Goal: Task Accomplishment & Management: Complete application form

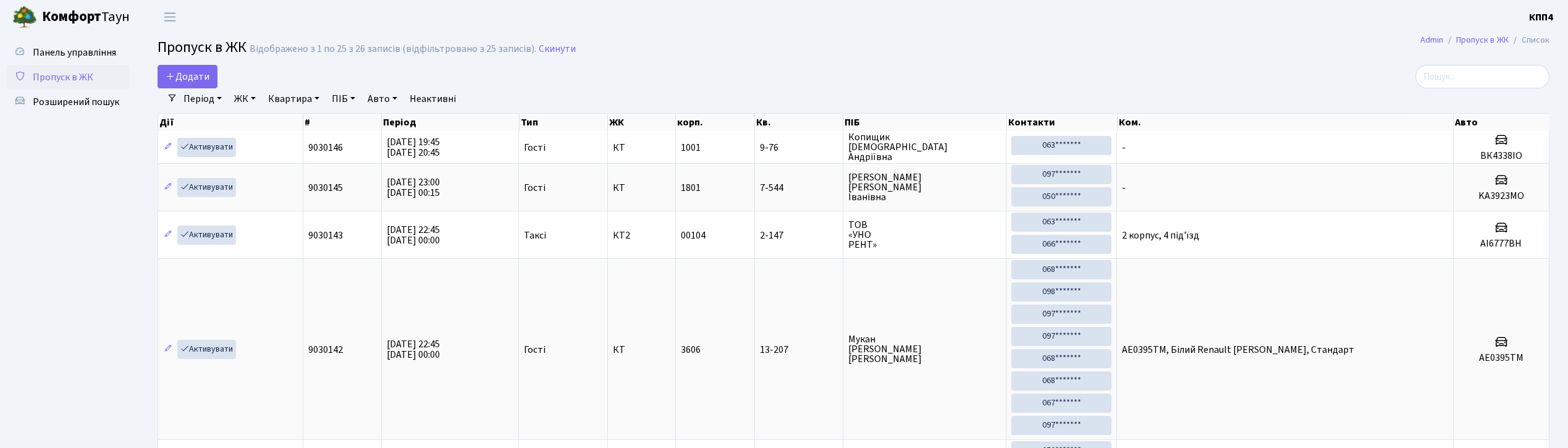
select select "25"
drag, startPoint x: 92, startPoint y: 38, endPoint x: 86, endPoint y: 48, distance: 11.7
click at [86, 48] on span "Панель управління" at bounding box center [74, 52] width 83 height 13
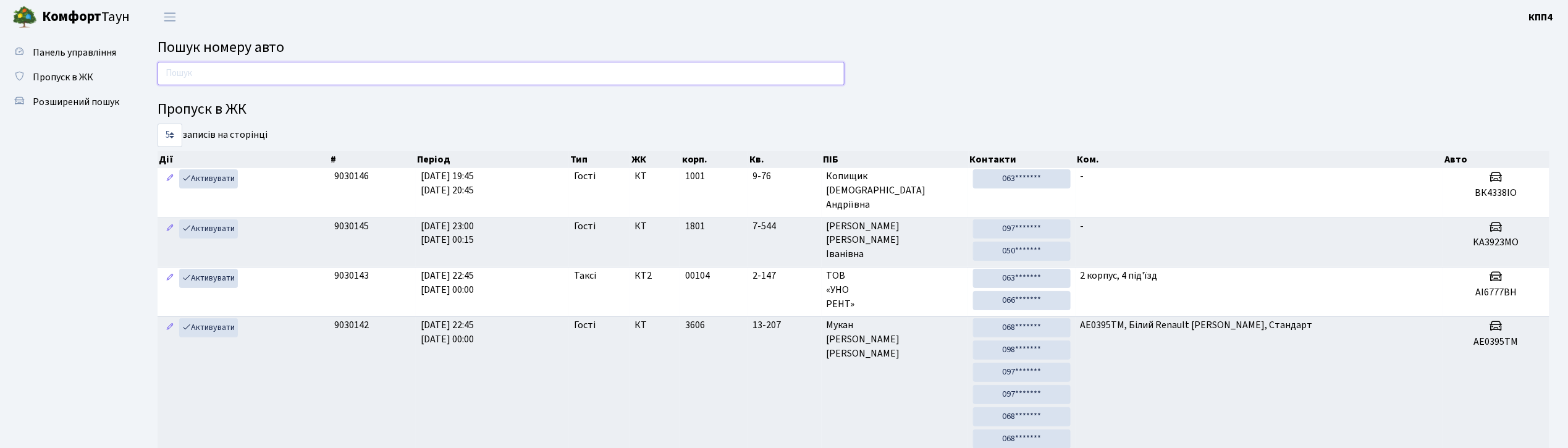
click at [270, 65] on input "text" at bounding box center [501, 74] width 687 height 24
type input "У"
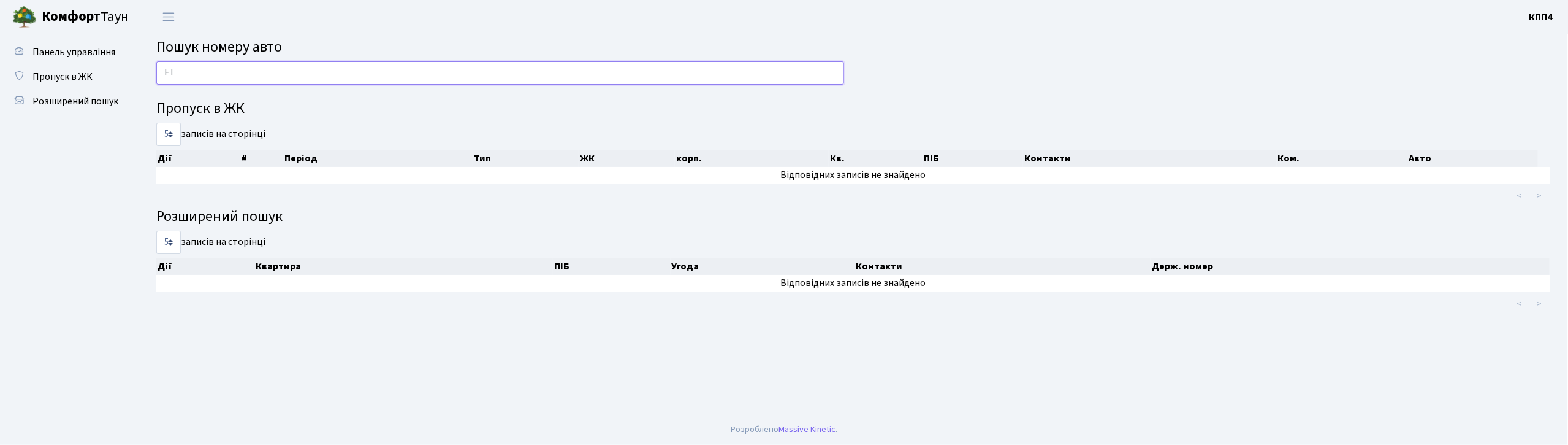
type input "Е"
drag, startPoint x: 140, startPoint y: 75, endPoint x: 122, endPoint y: 75, distance: 18.0
click at [122, 75] on div "Панель управління Пропуск в ЖК Розширений пошук Пошук номеру авто ETC Пропуск в…" at bounding box center [784, 224] width 1568 height 380
type input "ETC"
click at [61, 72] on span "Пропуск в ЖК" at bounding box center [62, 77] width 60 height 13
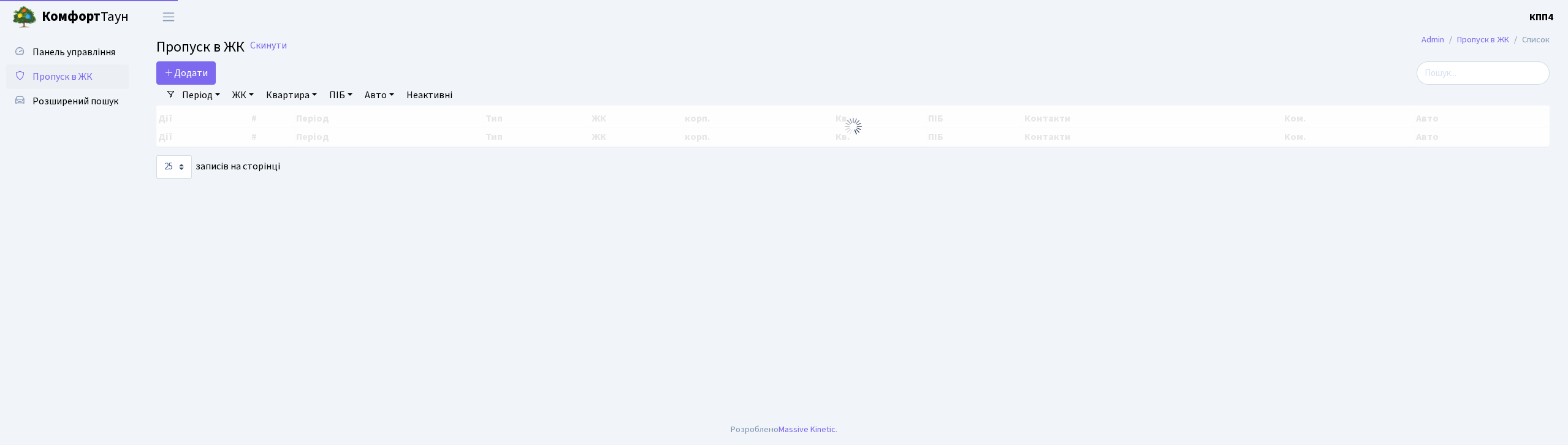
select select "25"
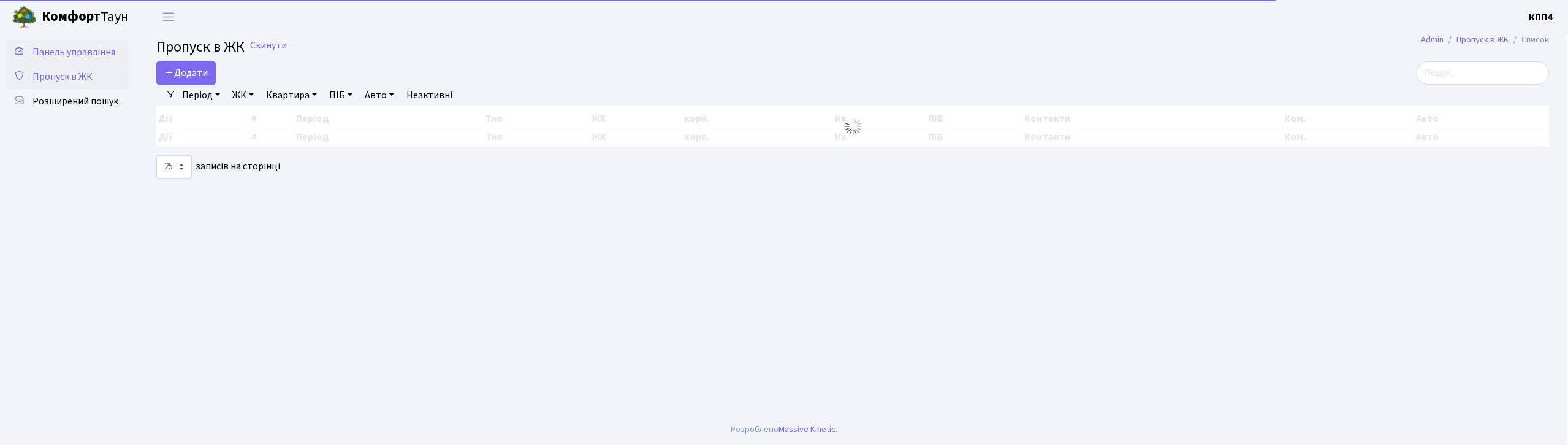
click at [69, 52] on span "Панель управління" at bounding box center [74, 52] width 83 height 13
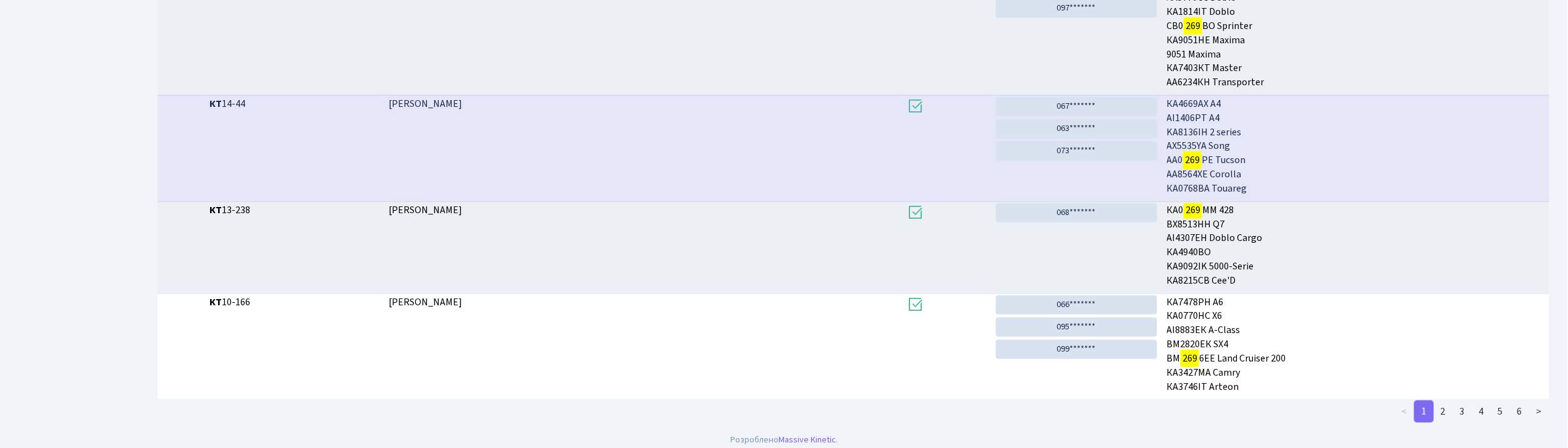
scroll to position [506, 0]
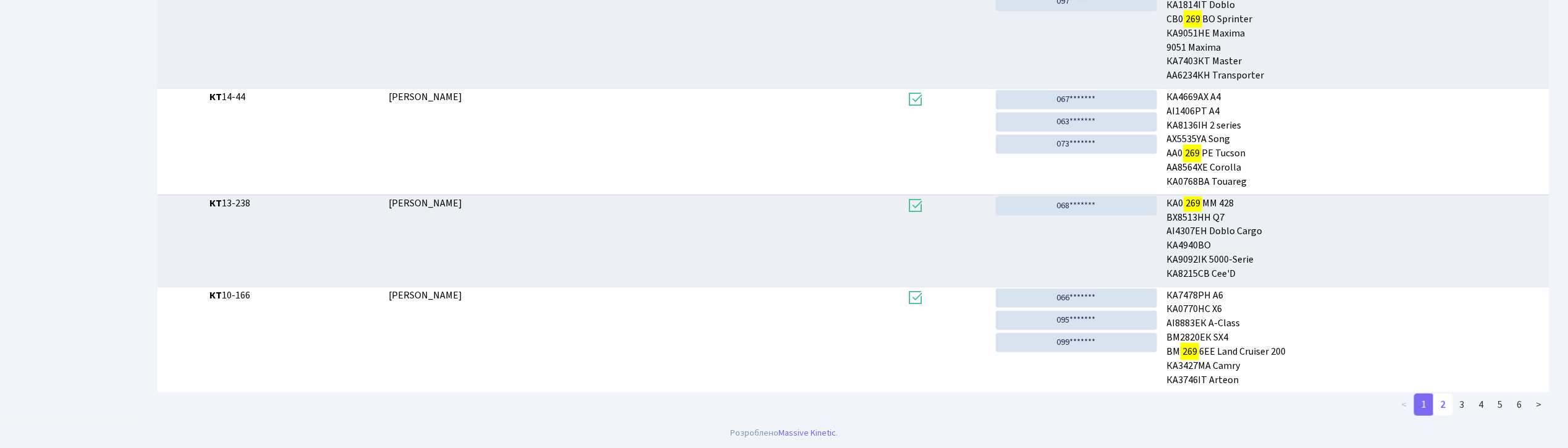
type input "269"
click at [1445, 406] on link "2" at bounding box center [1443, 404] width 20 height 22
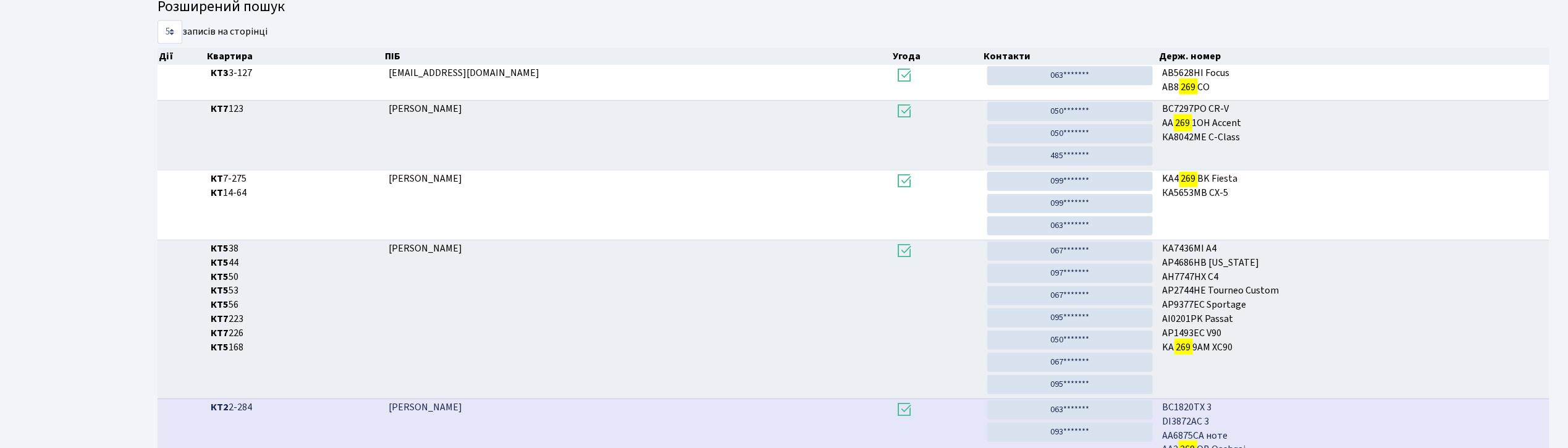
scroll to position [436, 0]
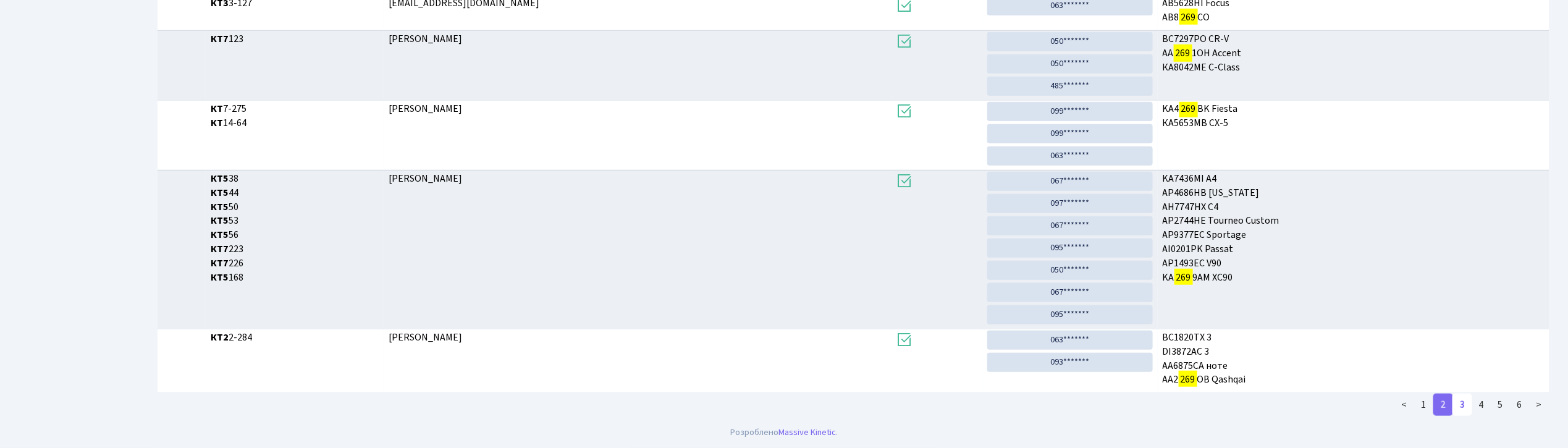
click at [1465, 406] on link "3" at bounding box center [1462, 404] width 20 height 22
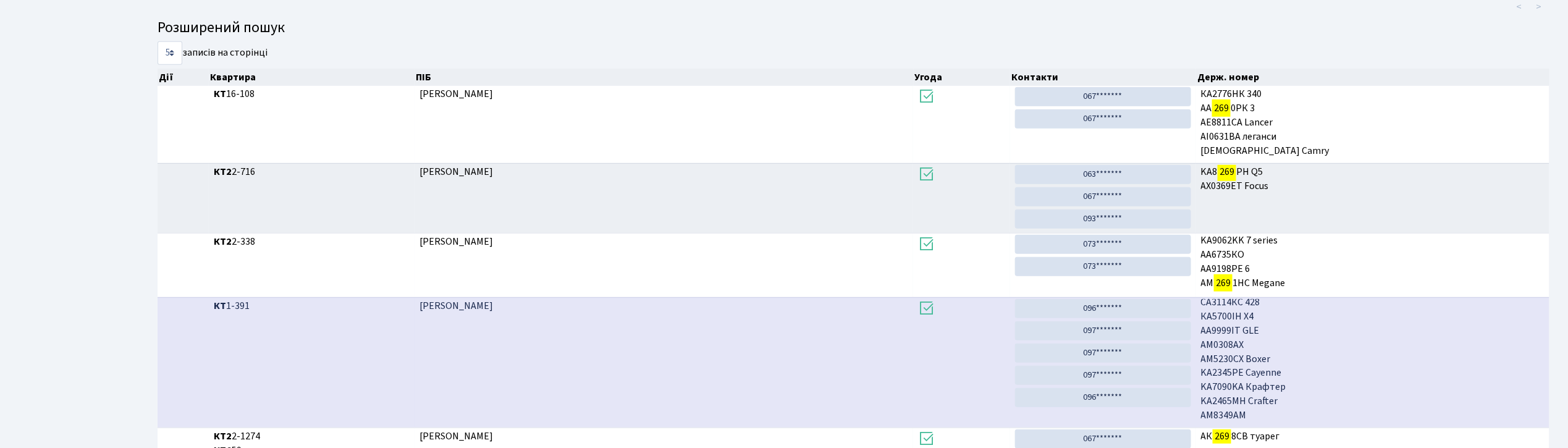
scroll to position [425, 0]
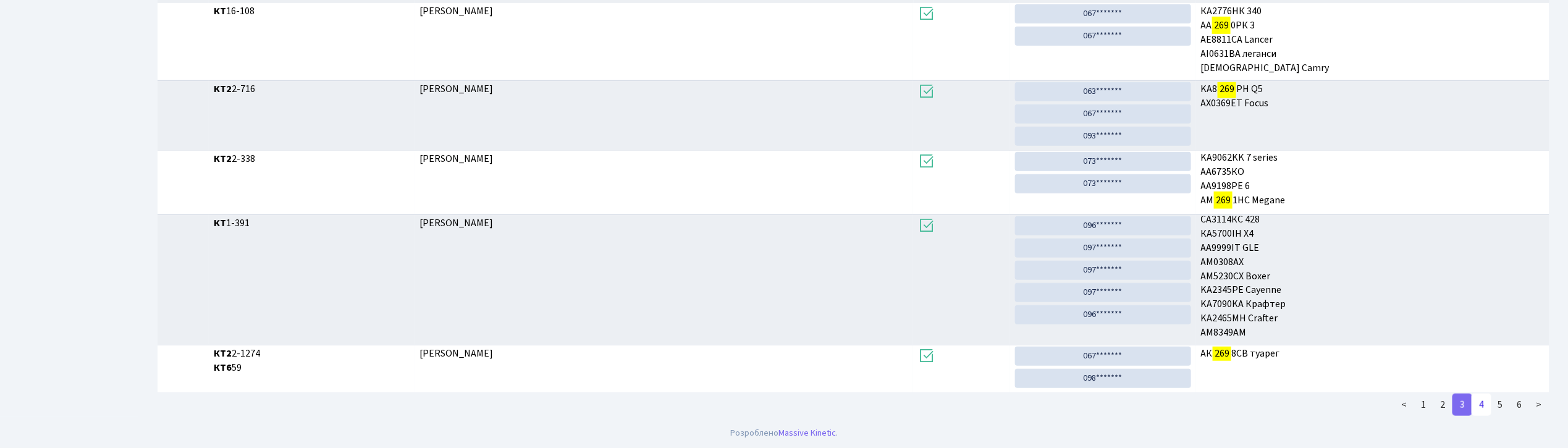
click at [1482, 405] on link "4" at bounding box center [1482, 404] width 20 height 22
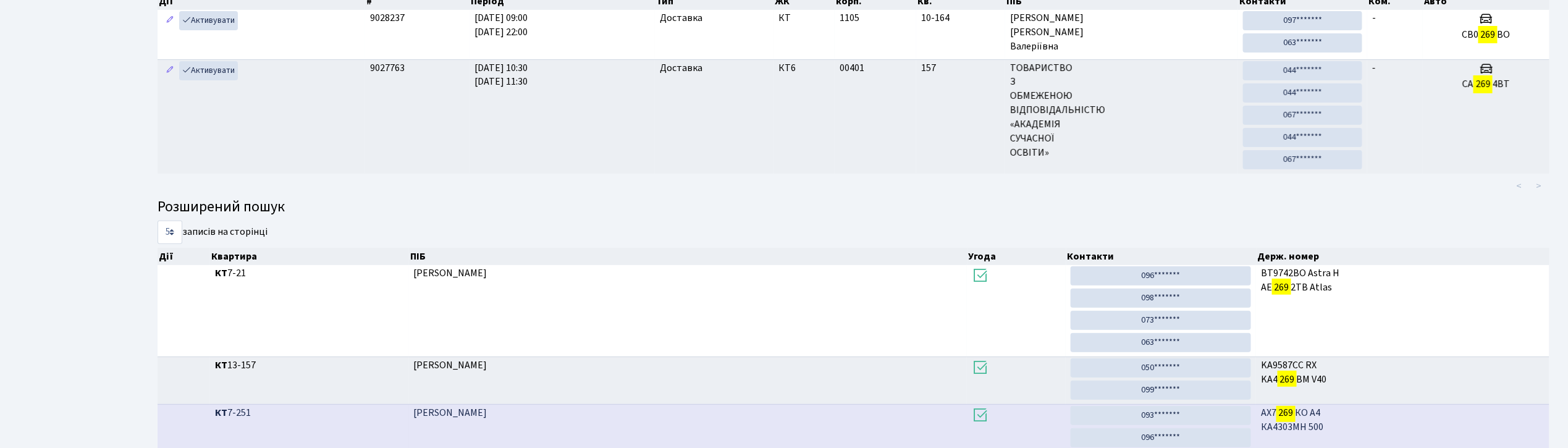
scroll to position [366, 0]
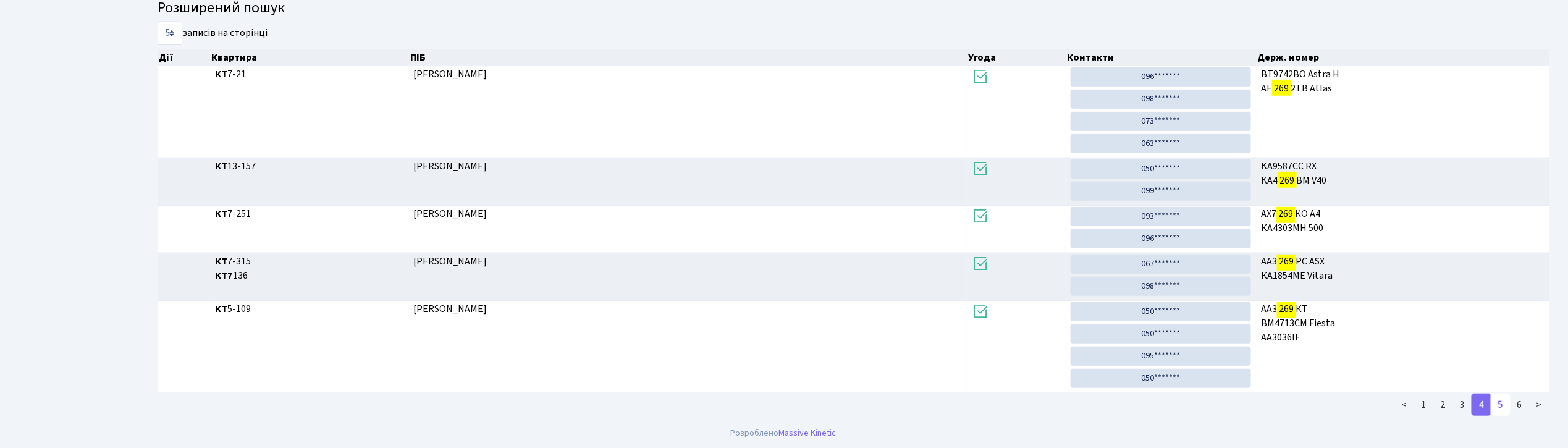
click at [1506, 406] on link "5" at bounding box center [1500, 404] width 20 height 22
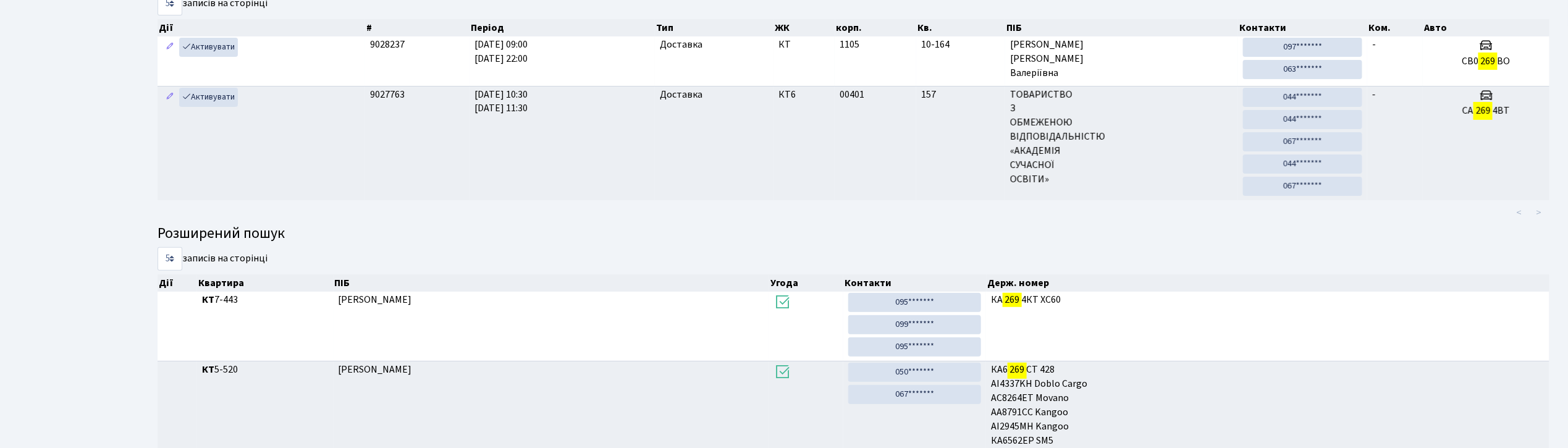
scroll to position [543, 0]
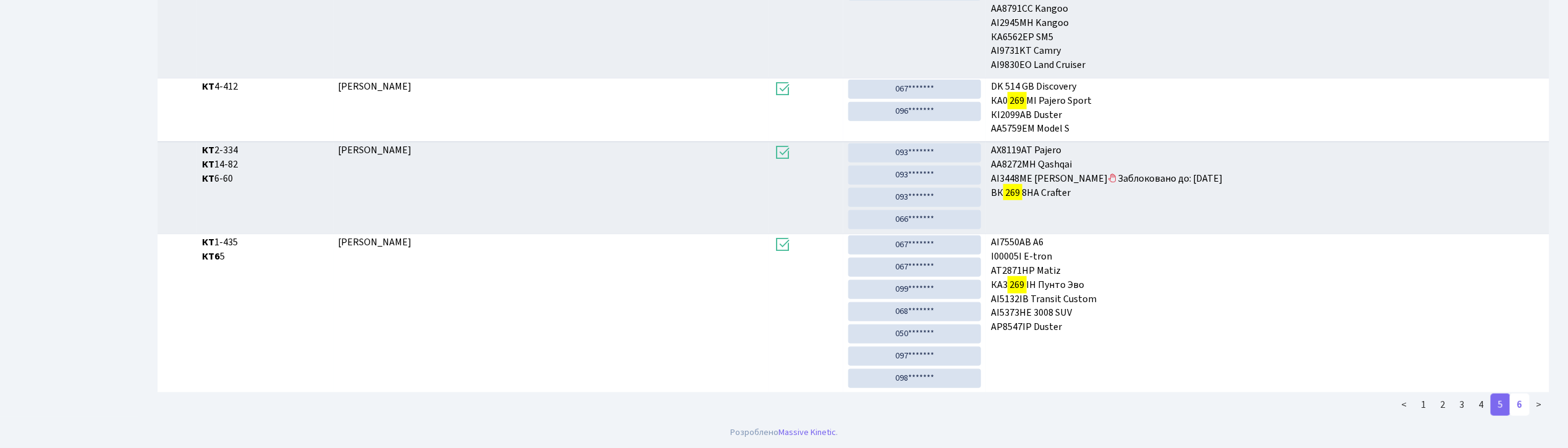
click at [1523, 405] on link "6" at bounding box center [1520, 404] width 20 height 22
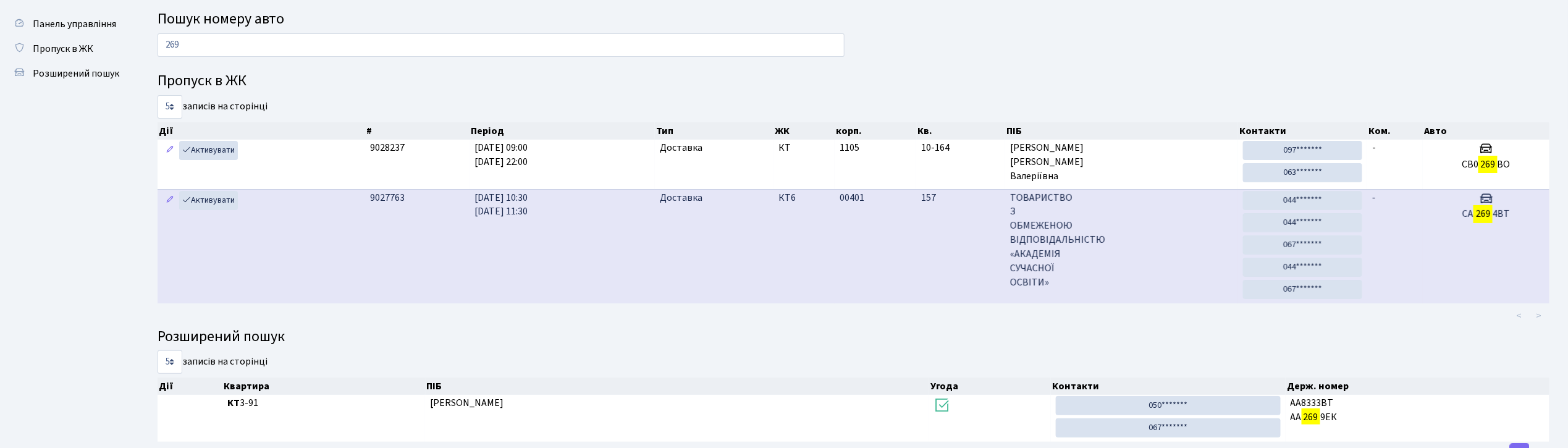
scroll to position [0, 0]
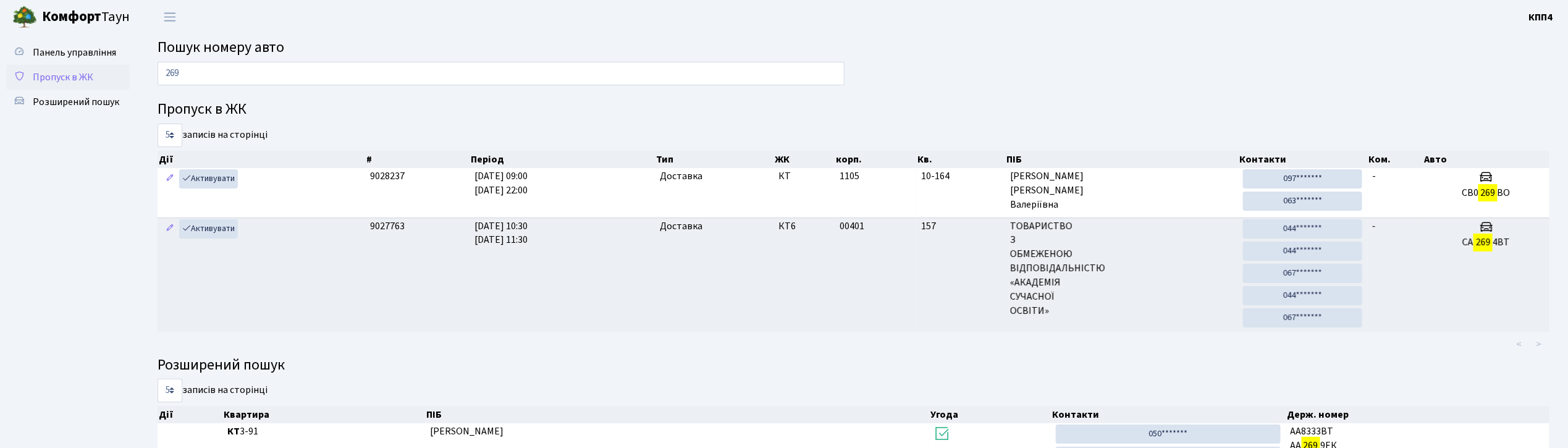
click at [35, 75] on span "Пропуск в ЖК" at bounding box center [62, 77] width 60 height 13
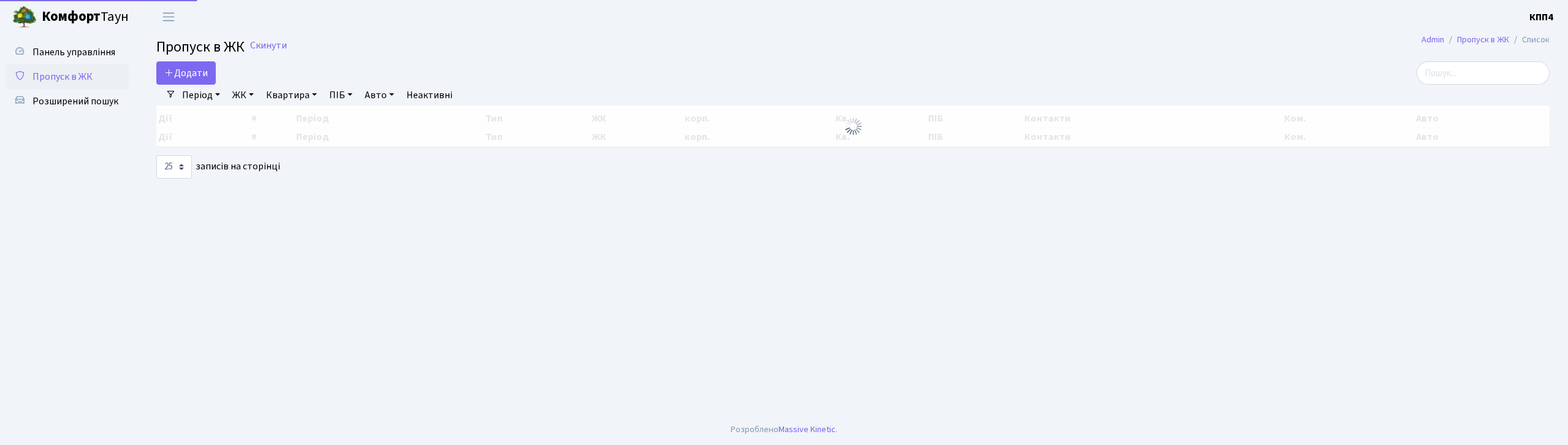
select select "25"
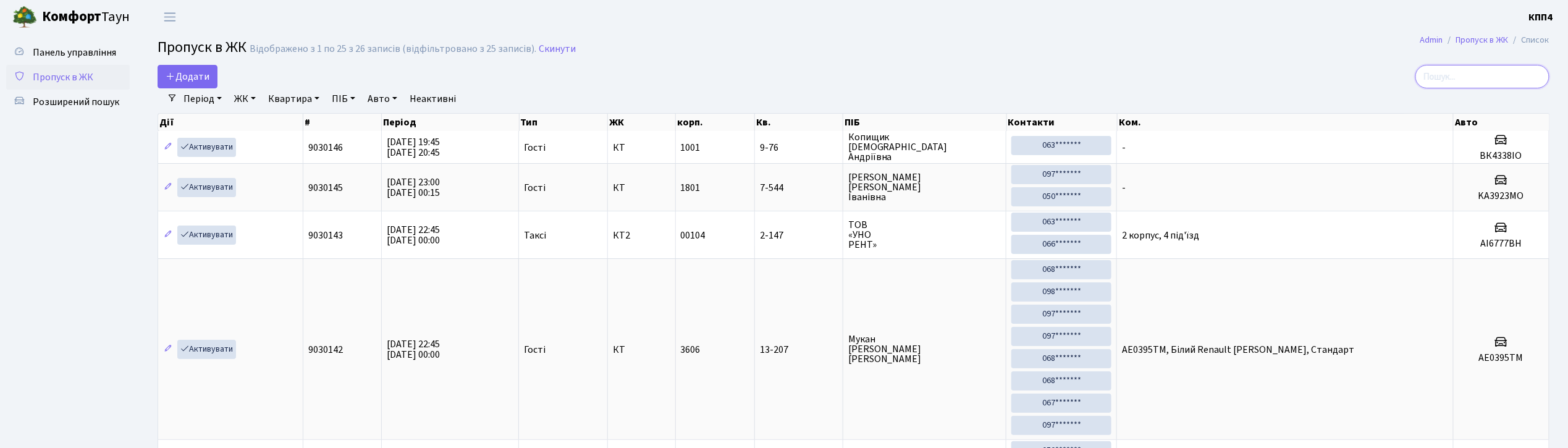
drag, startPoint x: 1496, startPoint y: 85, endPoint x: 1488, endPoint y: 75, distance: 12.8
click at [1489, 78] on input "search" at bounding box center [1482, 77] width 134 height 24
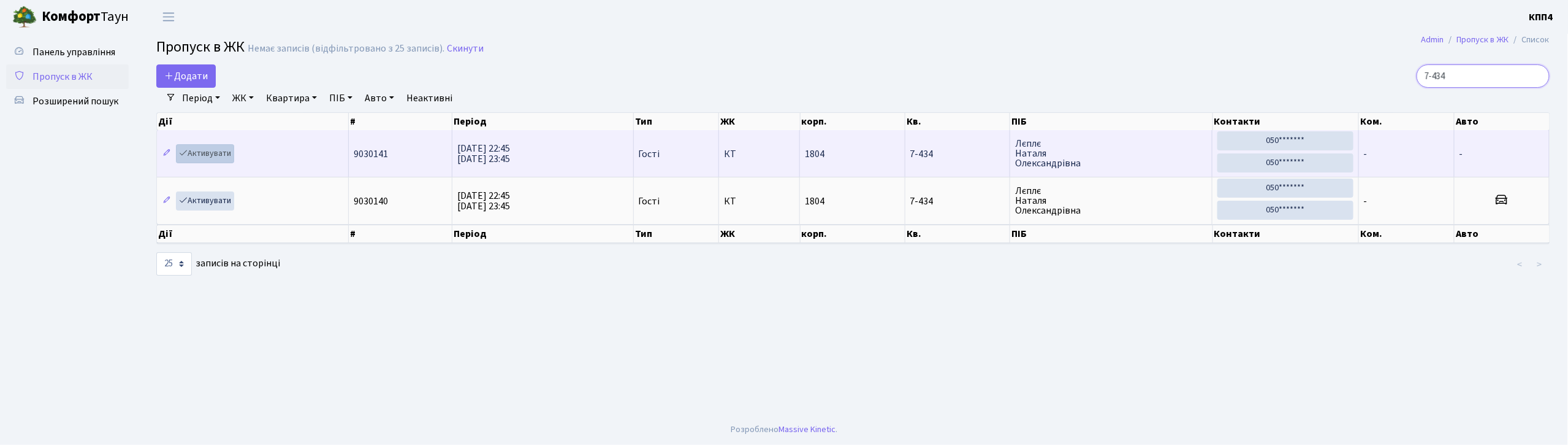
type input "7-434"
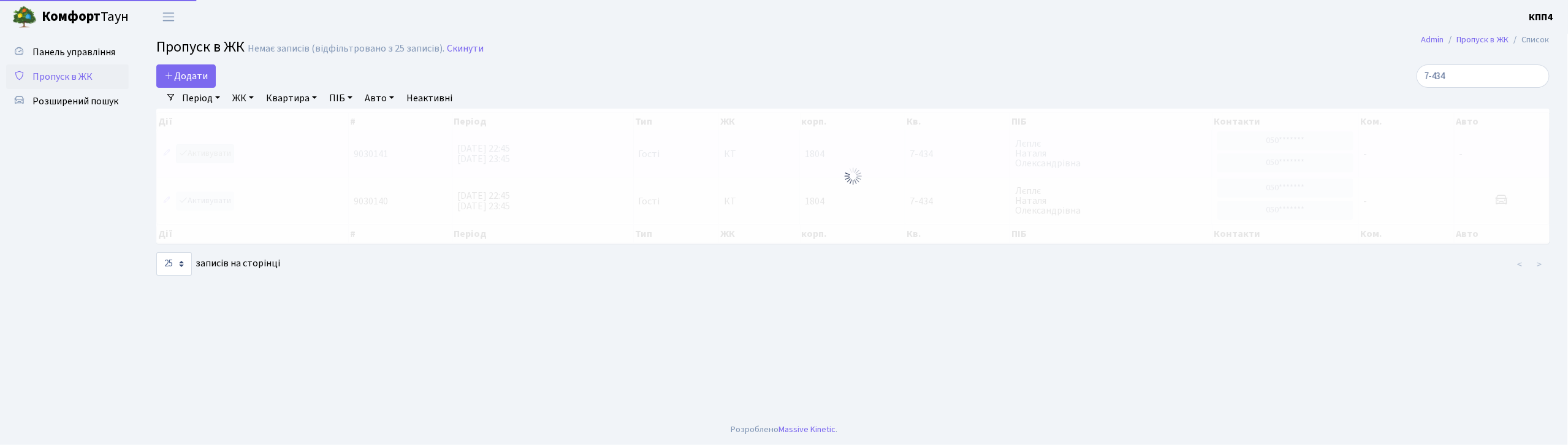
click at [202, 150] on div "Дії # Період Тип ЖК корп. Кв. ПІБ Контакти Ком. Авто Дії # Період Тип ЖК корп. …" at bounding box center [853, 178] width 1412 height 139
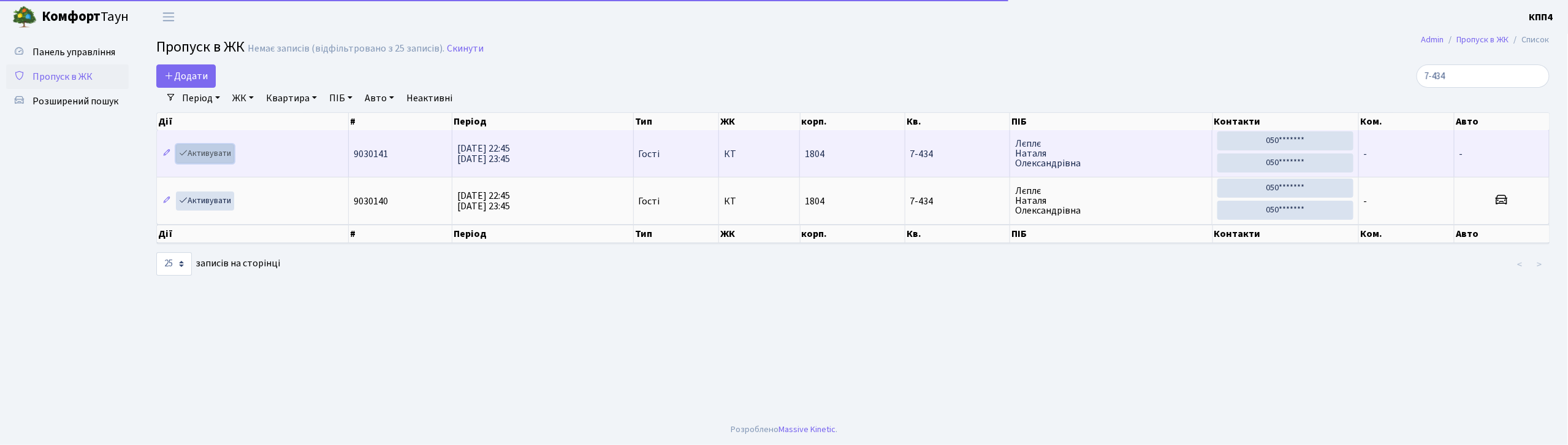
click at [216, 162] on link "Активувати" at bounding box center [205, 153] width 58 height 19
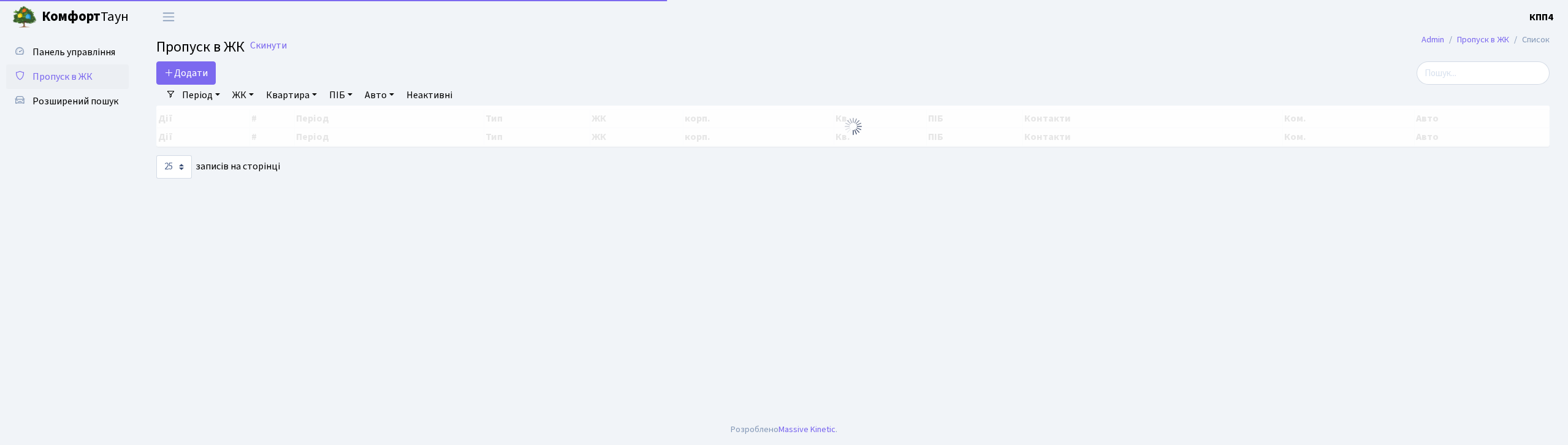
select select "25"
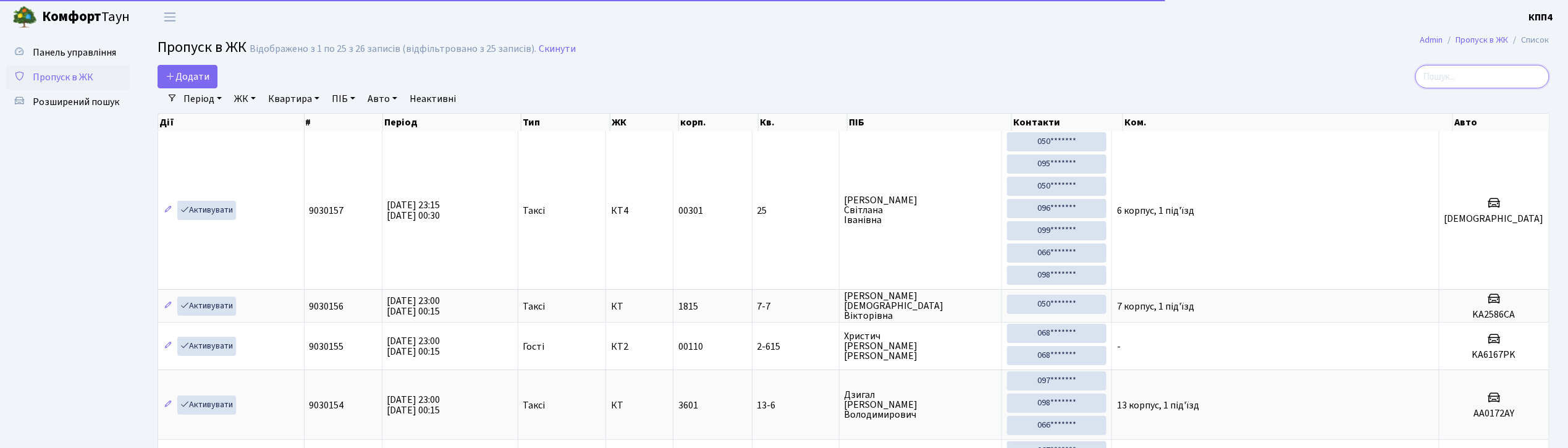
click at [1494, 68] on input "search" at bounding box center [1482, 77] width 134 height 24
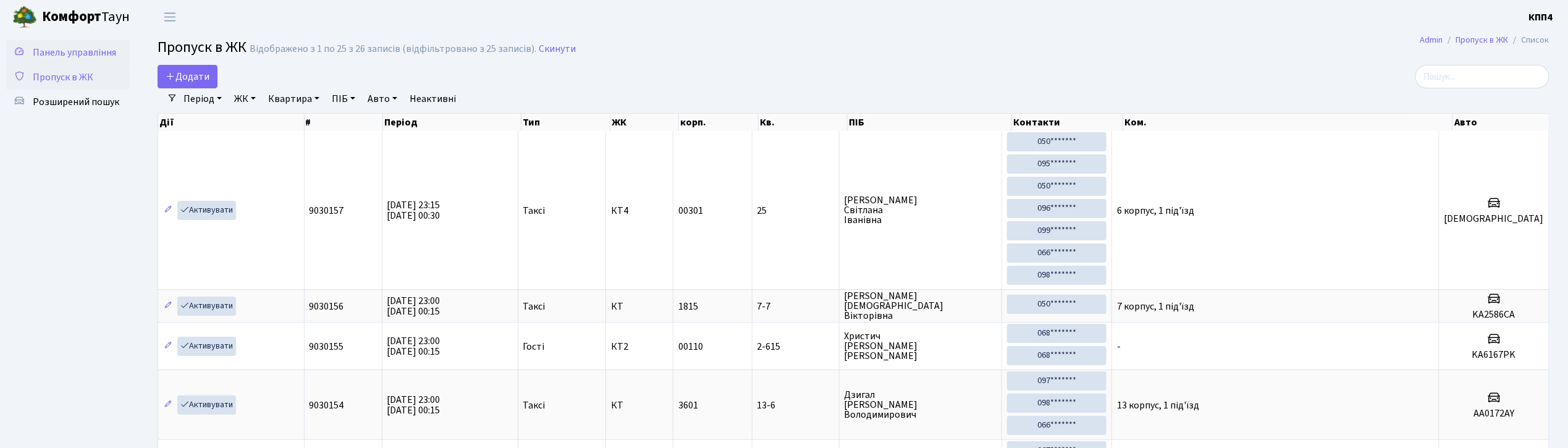
click at [41, 60] on link "Панель управління" at bounding box center [68, 52] width 123 height 25
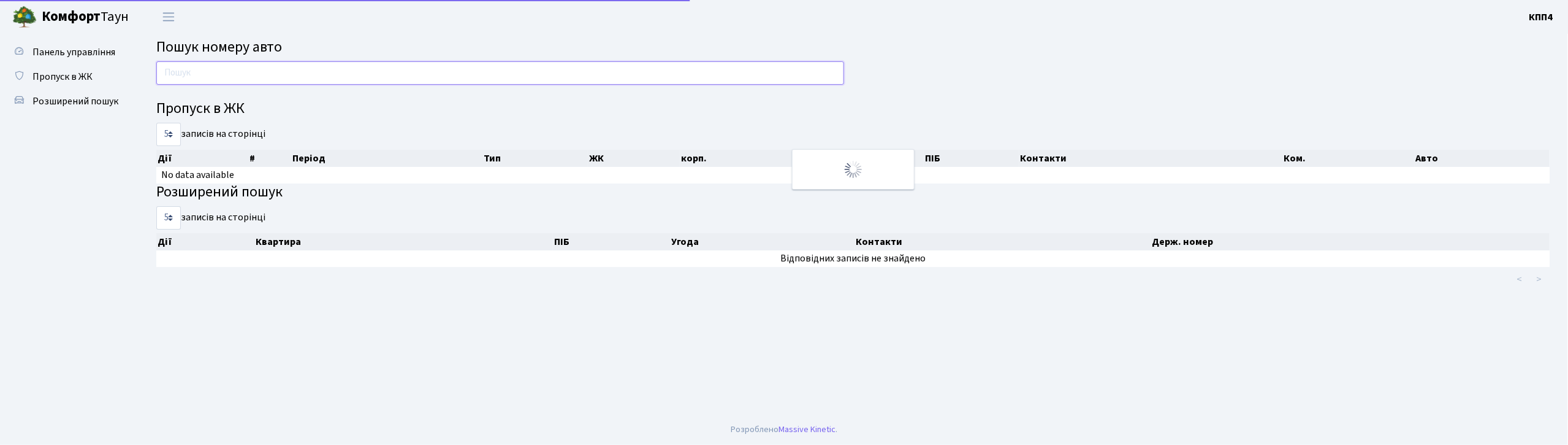
drag, startPoint x: 0, startPoint y: 0, endPoint x: 310, endPoint y: 75, distance: 318.9
click at [310, 75] on input "text" at bounding box center [500, 73] width 687 height 24
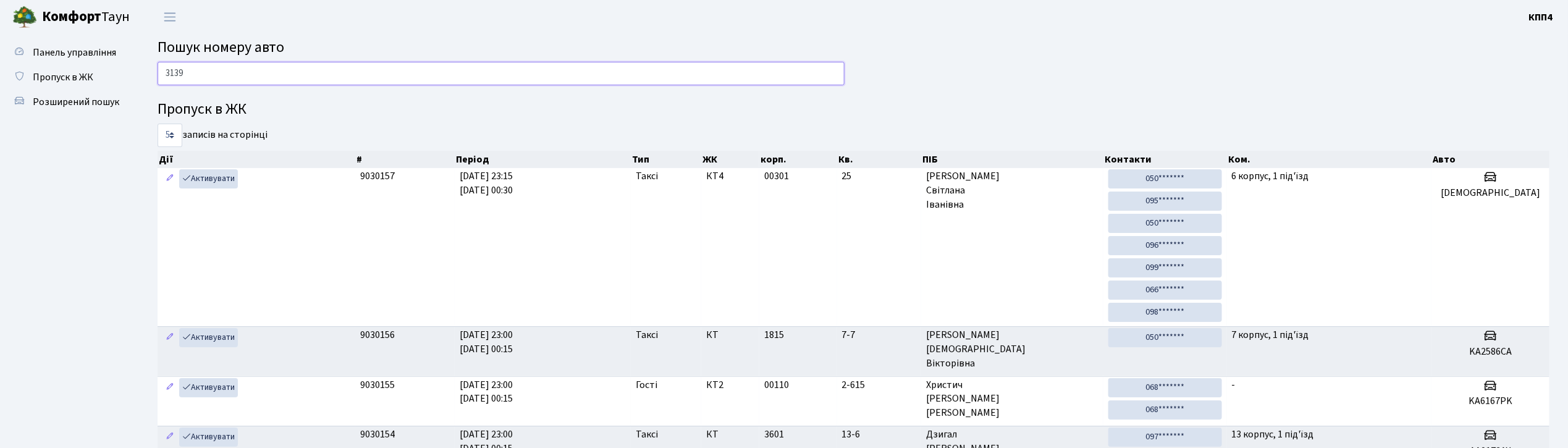
type input "3139"
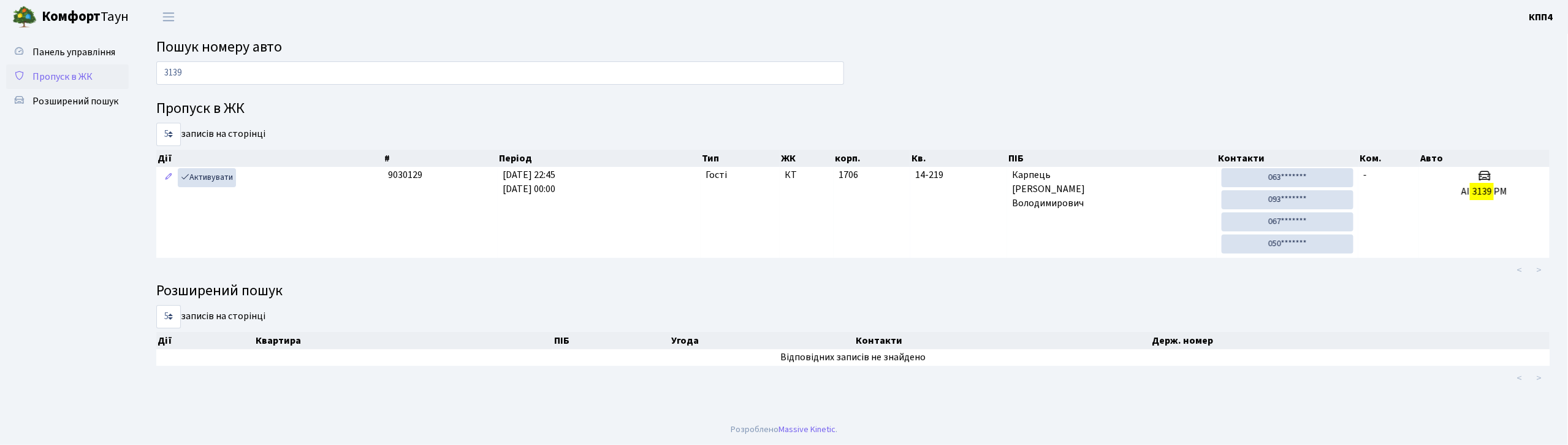
click at [74, 70] on span "Пропуск в ЖК" at bounding box center [62, 77] width 60 height 13
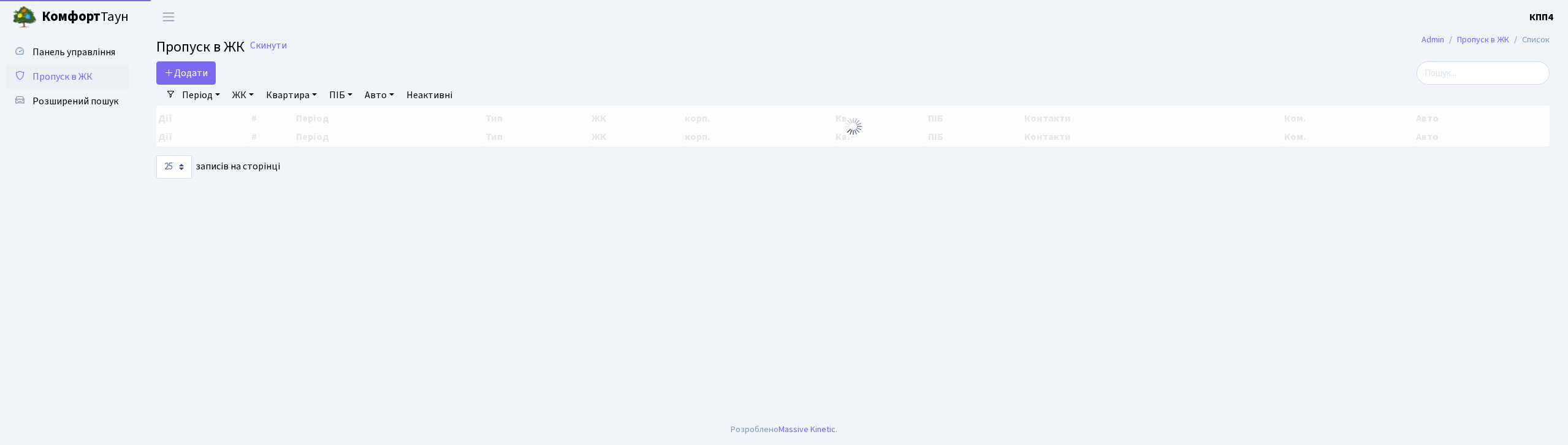
select select "25"
click at [1482, 67] on input "search" at bounding box center [1483, 73] width 133 height 24
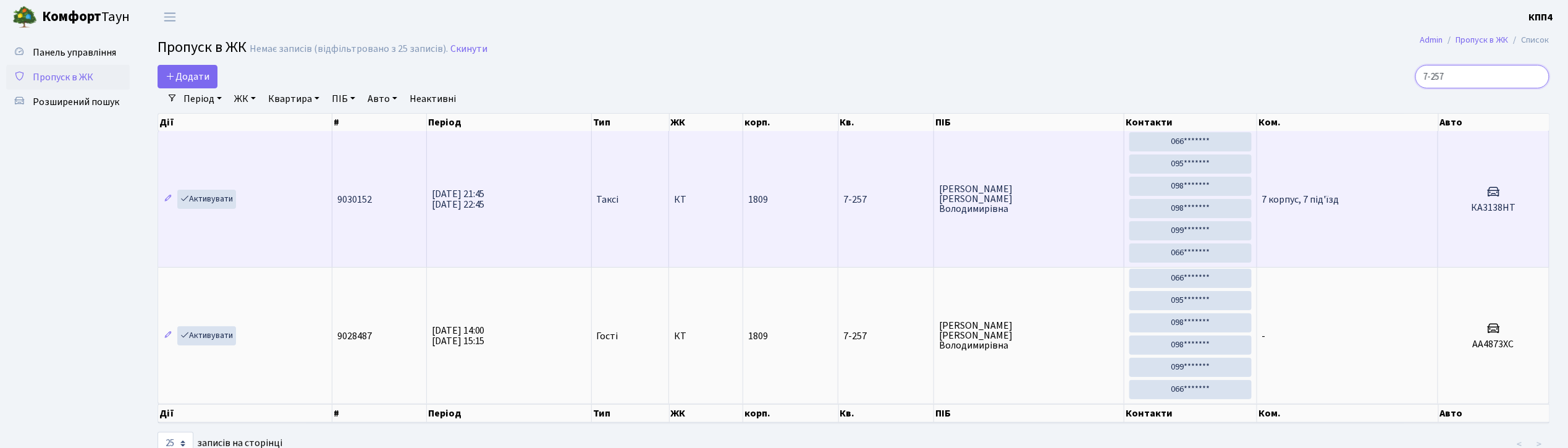
type input "7-257"
click at [1305, 228] on td "7 корпус, 7 під'їзд" at bounding box center [1348, 198] width 181 height 136
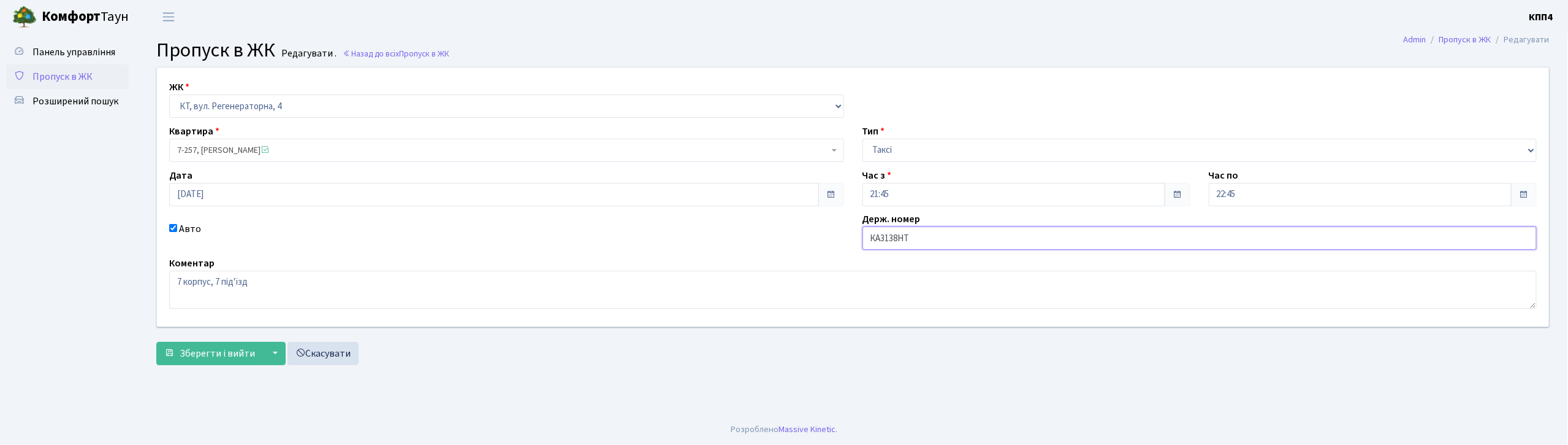
click at [898, 241] on input "КА3138НТ" at bounding box center [1199, 238] width 675 height 24
type input "КА3139НТ"
click at [184, 354] on span "Зберегти і вийти" at bounding box center [218, 353] width 75 height 13
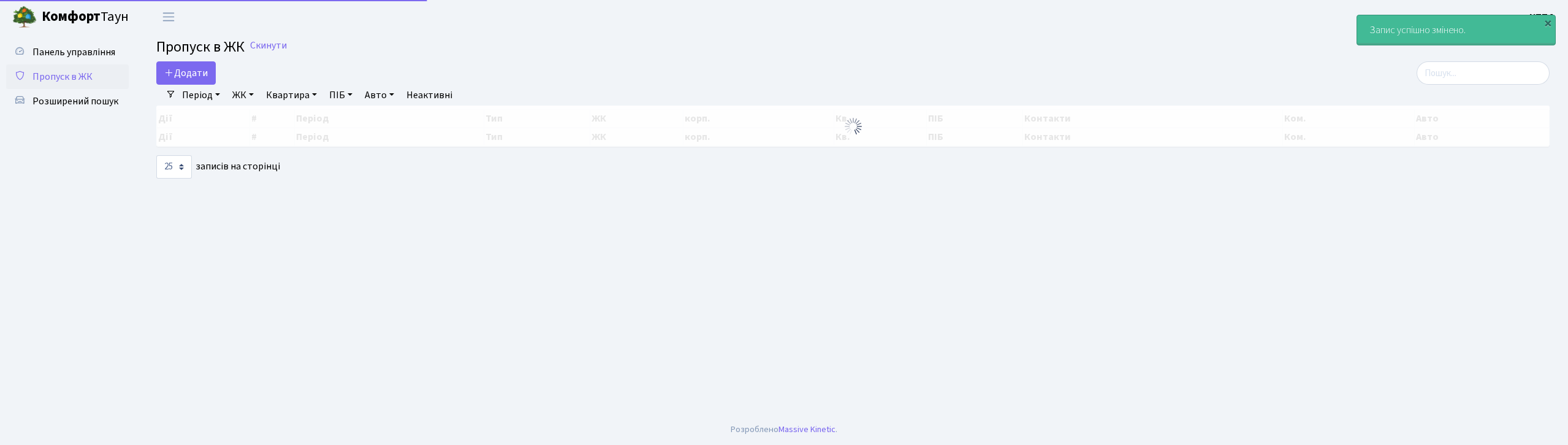
select select "25"
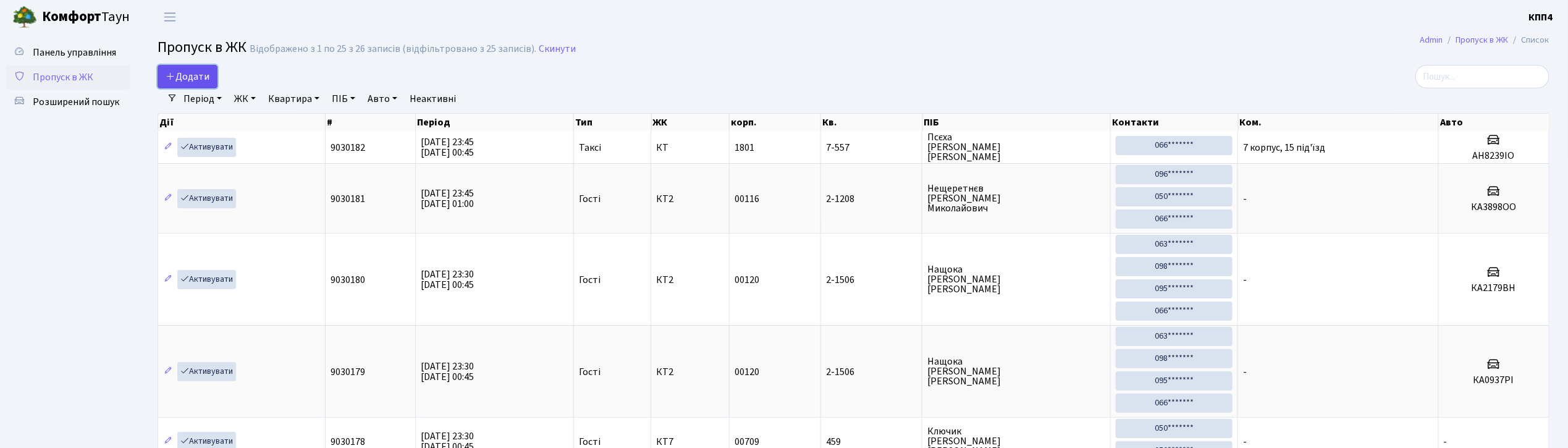
click at [170, 85] on link "Додати" at bounding box center [187, 77] width 60 height 24
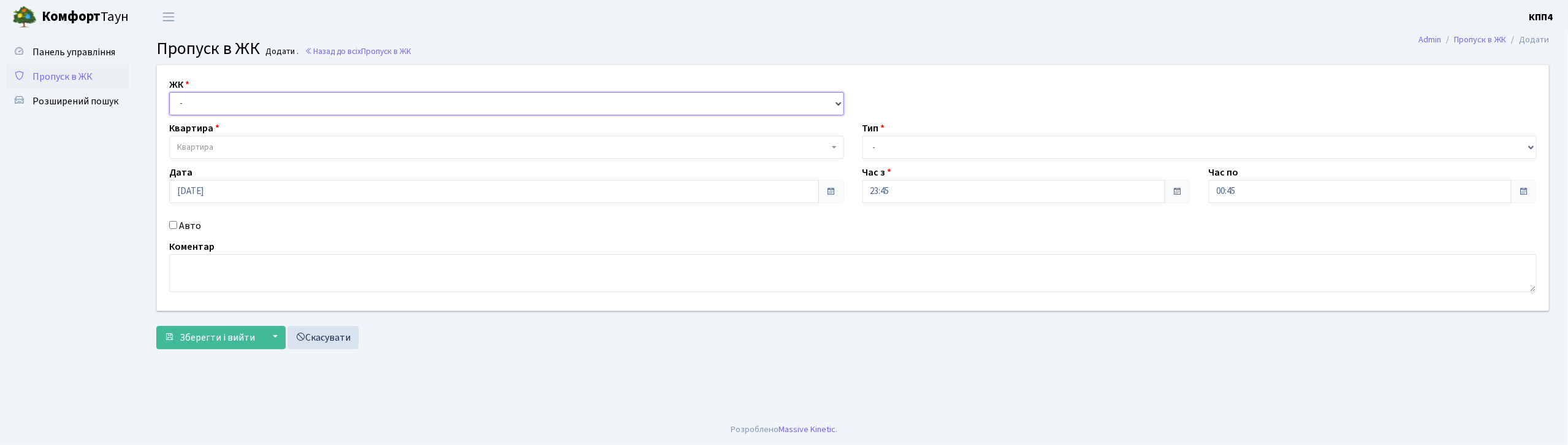
drag, startPoint x: 276, startPoint y: 106, endPoint x: 275, endPoint y: 111, distance: 5.1
click at [276, 106] on select "- КТ, вул. Регенераторна, 4 КТ2, просп. Соборності, 17 КТ3, вул. Березнева, 16 …" at bounding box center [506, 104] width 675 height 24
select select "271"
click at [169, 92] on select "- КТ, вул. Регенераторна, 4 КТ2, просп. Соборності, 17 КТ3, вул. Березнева, 16 …" at bounding box center [506, 104] width 675 height 24
select select
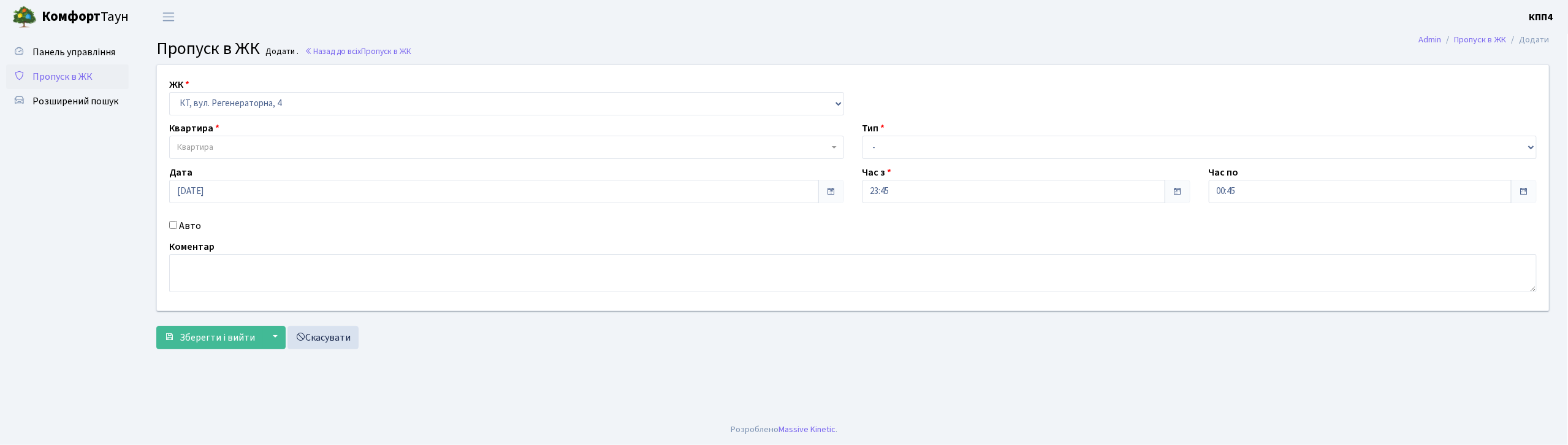
click at [261, 150] on span "Квартира" at bounding box center [502, 147] width 651 height 13
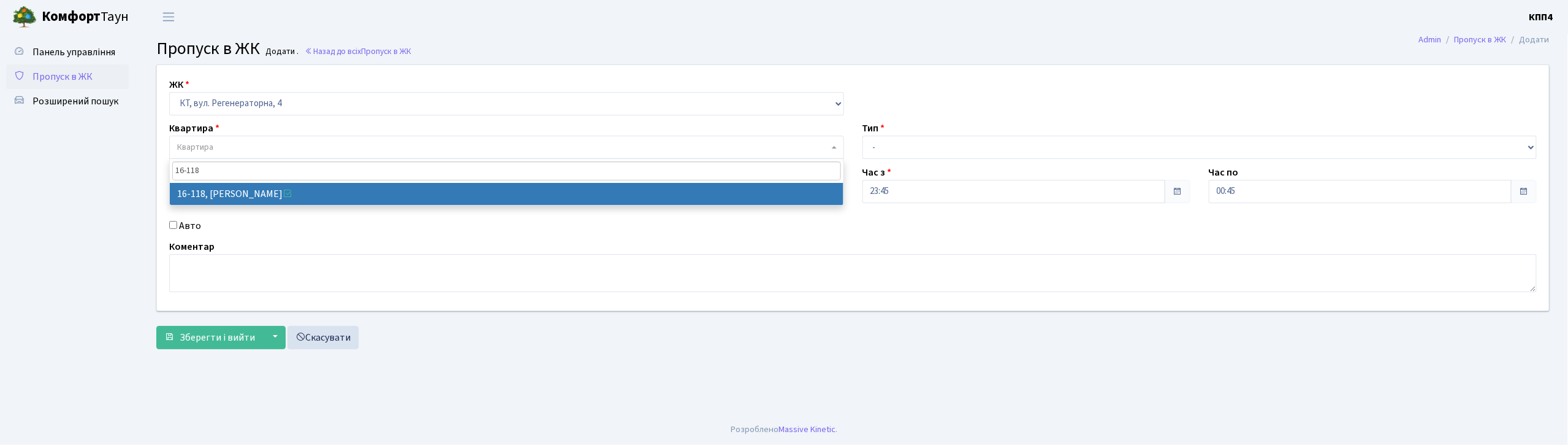
type input "16-118"
select select "8679"
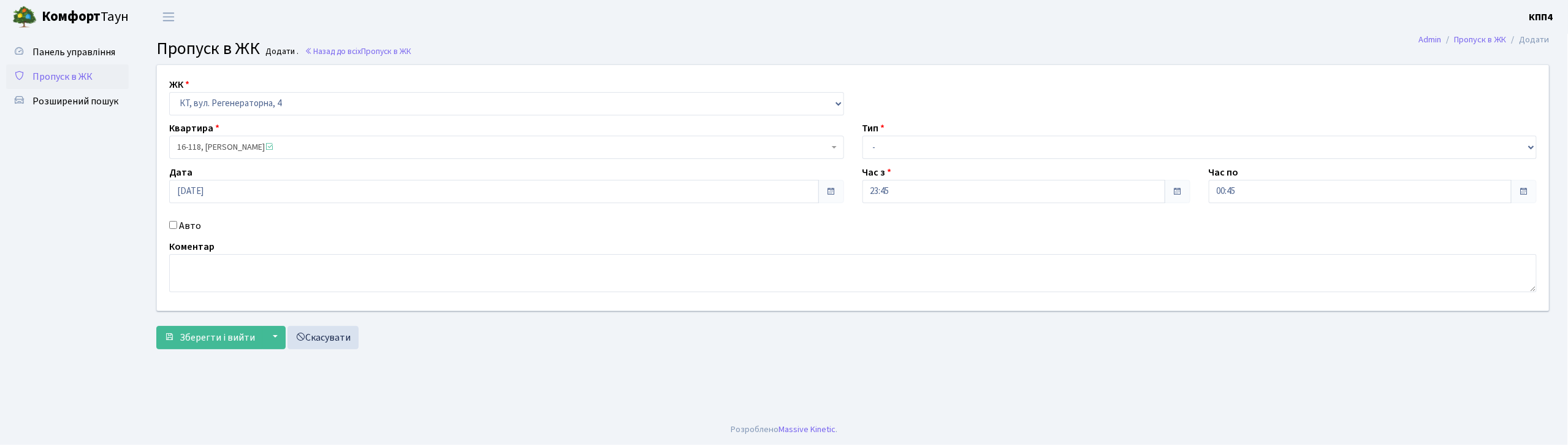
click at [187, 228] on label "Авто" at bounding box center [190, 226] width 22 height 15
click at [177, 228] on input "Авто" at bounding box center [173, 224] width 8 height 8
checkbox input "true"
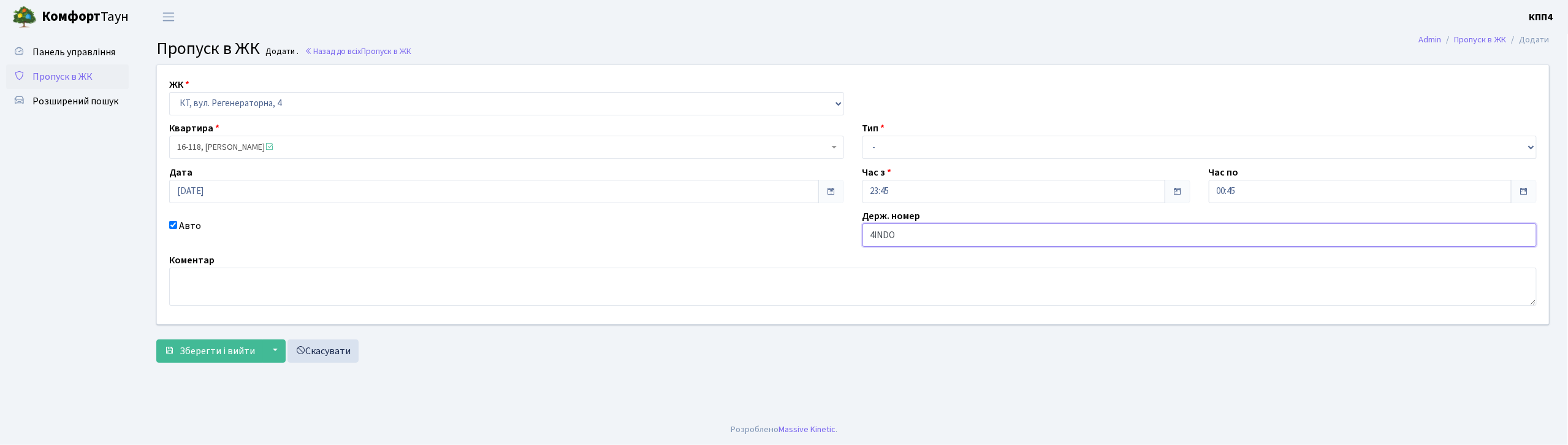
type input "4INDOO"
click at [885, 146] on select "- Доставка Таксі Гості Сервіс" at bounding box center [1199, 148] width 675 height 24
select select "3"
click at [862, 136] on select "- Доставка Таксі Гості Сервіс" at bounding box center [1199, 148] width 675 height 24
click at [212, 352] on span "Зберегти і вийти" at bounding box center [218, 351] width 75 height 13
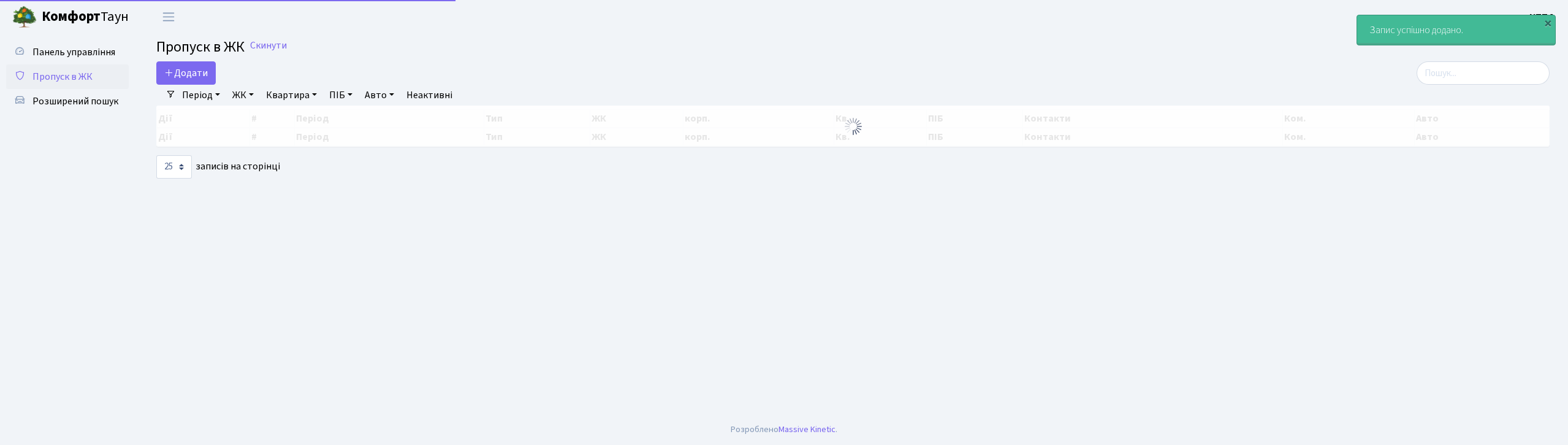
select select "25"
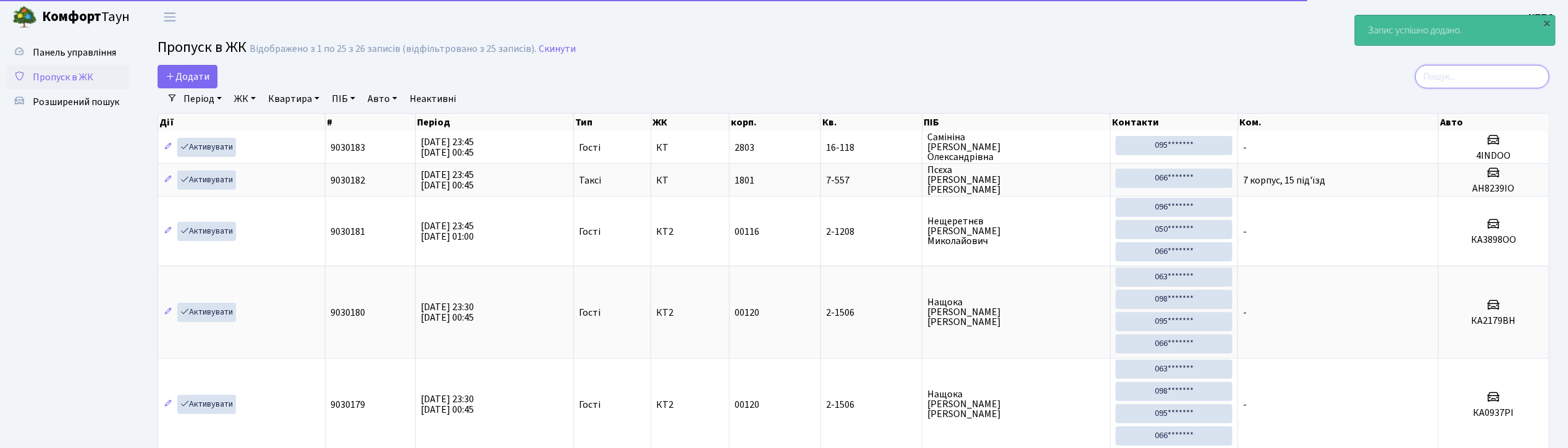
click at [1483, 75] on input "search" at bounding box center [1482, 77] width 134 height 24
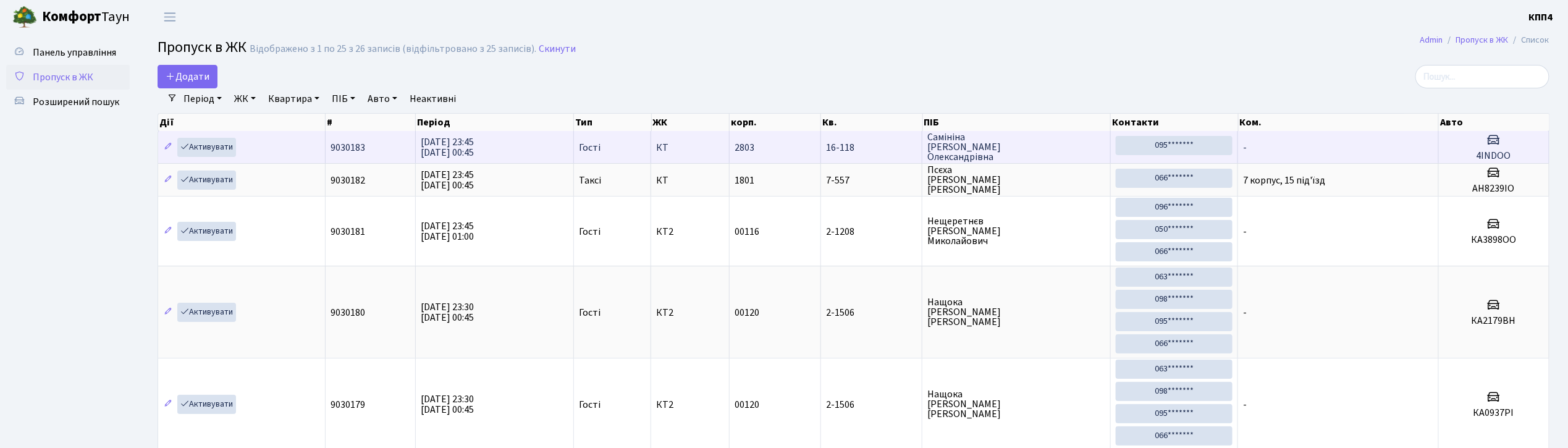
click at [777, 155] on td "2803" at bounding box center [775, 146] width 91 height 32
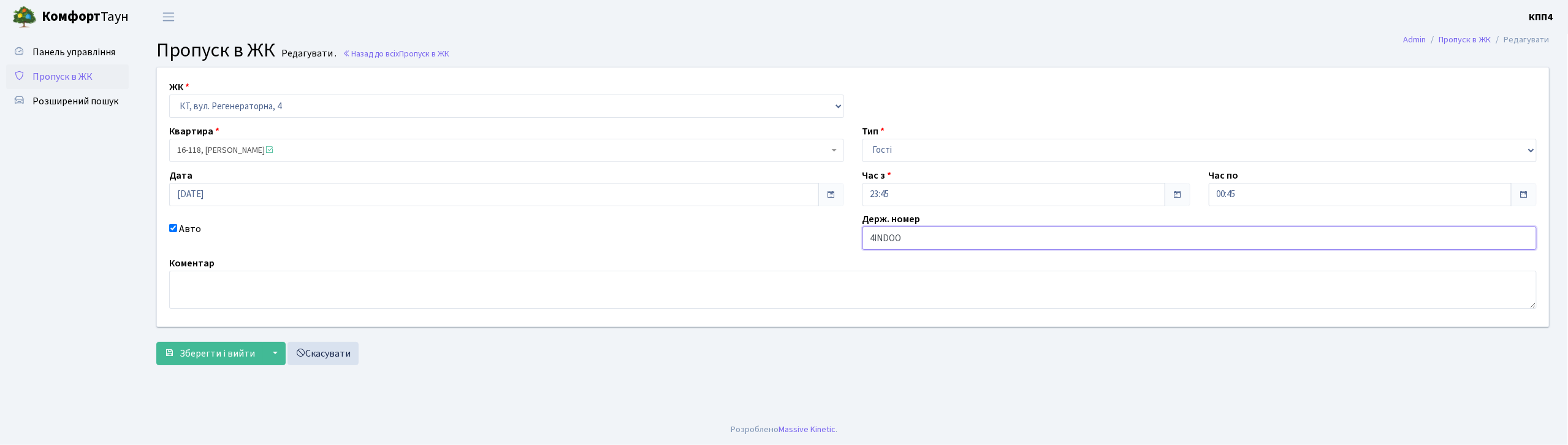
drag, startPoint x: 911, startPoint y: 241, endPoint x: 822, endPoint y: 238, distance: 89.1
click at [832, 238] on div "ЖК - КТ, вул. Регенераторна, 4 КТ2, просп. [STREET_ADDRESS] [STREET_ADDRESS] [P…" at bounding box center [853, 196] width 1410 height 259
click at [63, 79] on span "Пропуск в ЖК" at bounding box center [62, 77] width 60 height 13
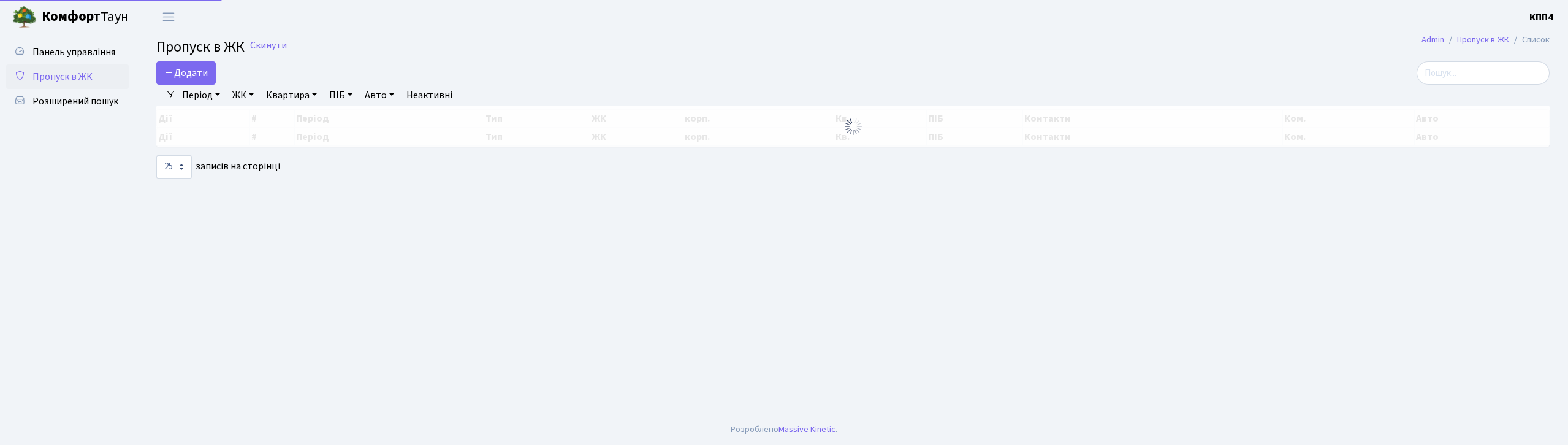
select select "25"
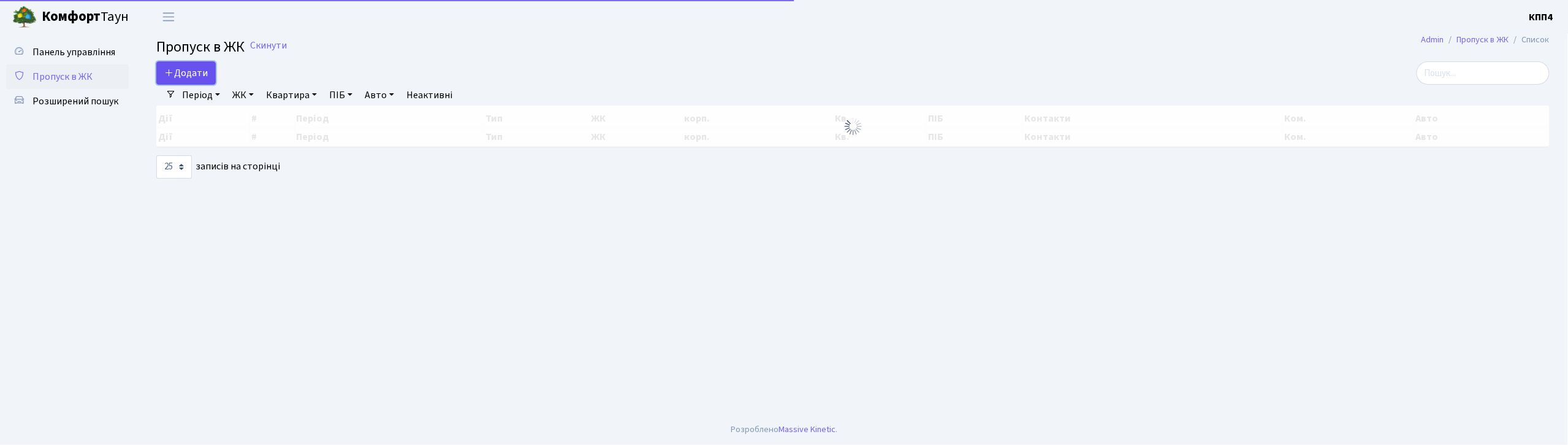
click at [183, 83] on link "Додати" at bounding box center [186, 73] width 60 height 24
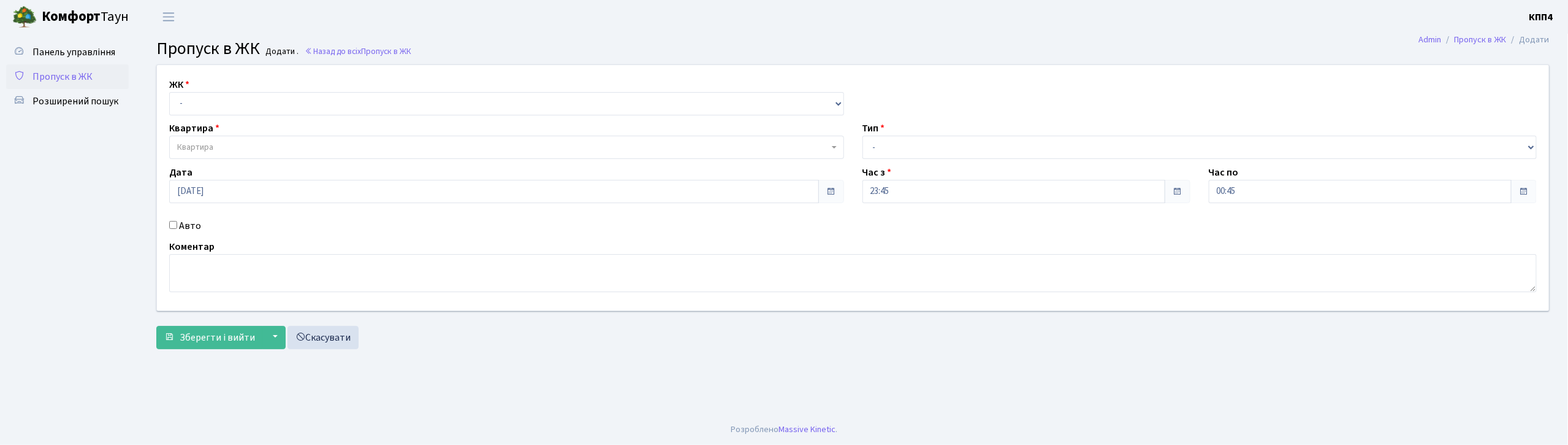
select select "271"
click at [169, 92] on select "- КТ, вул. Регенераторна, 4 КТ2, просп. [STREET_ADDRESS] [STREET_ADDRESS] [PERS…" at bounding box center [506, 104] width 675 height 24
select select
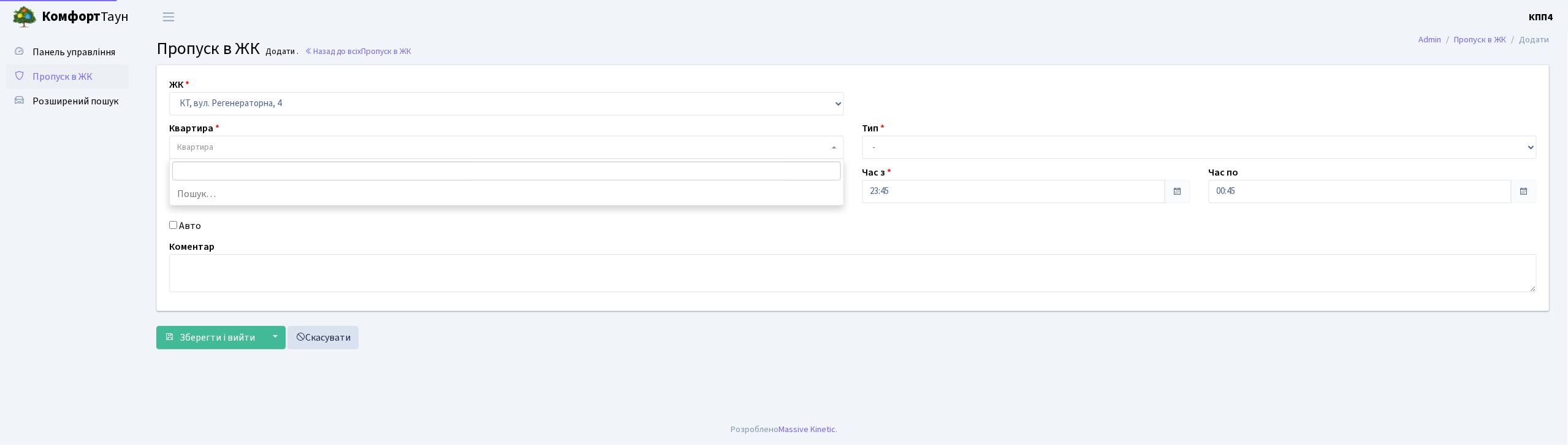
click at [249, 153] on span "Квартира" at bounding box center [502, 147] width 651 height 13
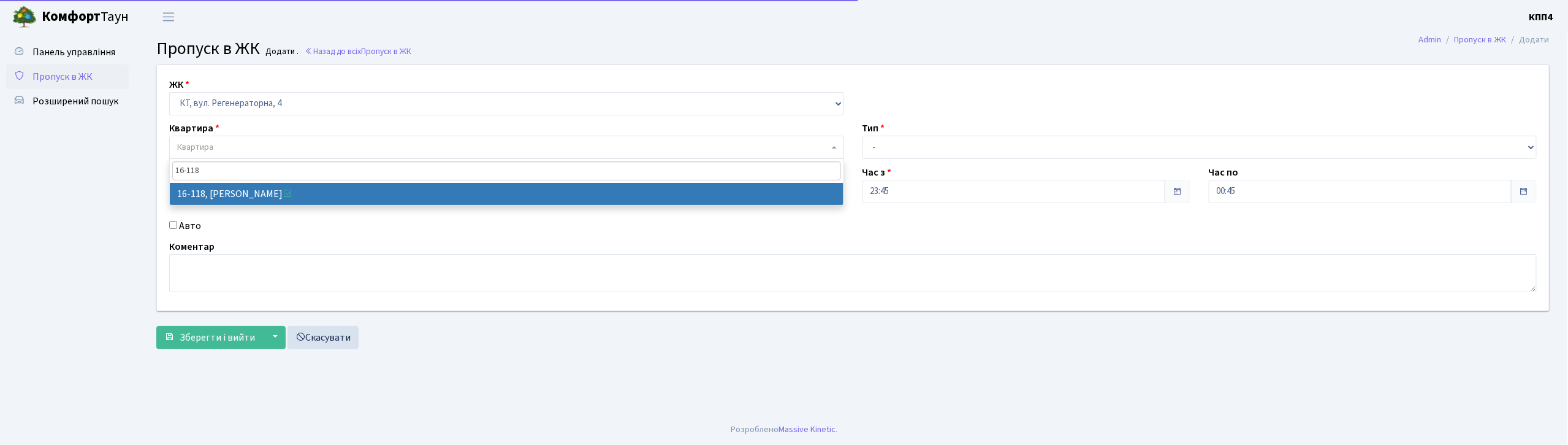
type input "16-118"
select select "8679"
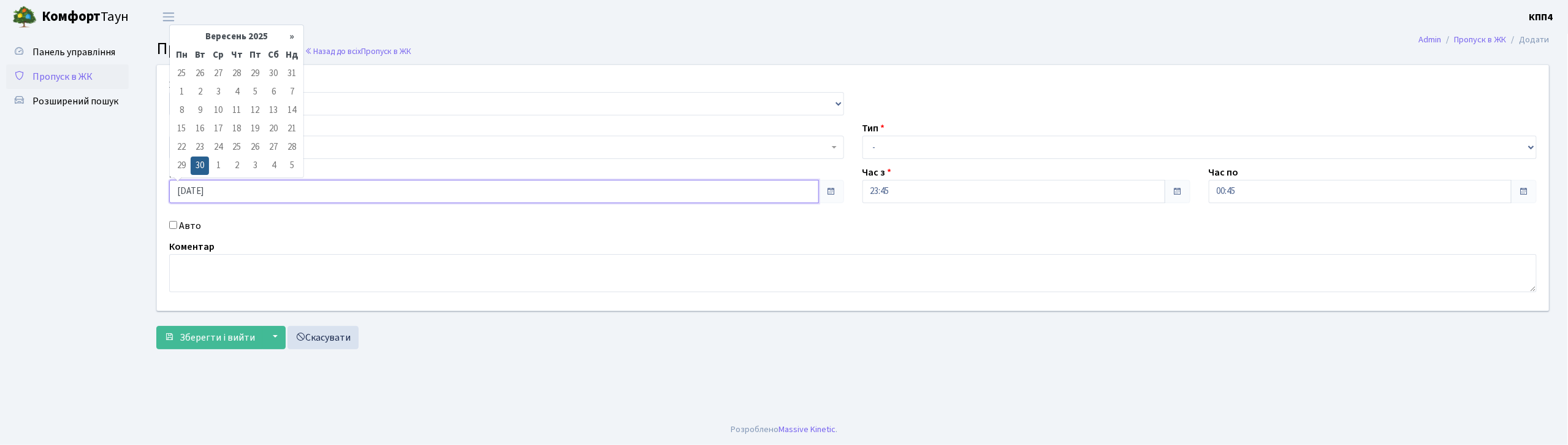
click at [200, 194] on input "30.09.2025" at bounding box center [493, 192] width 650 height 24
click at [217, 165] on td "1" at bounding box center [218, 165] width 18 height 18
type input "01.10.2025"
click at [928, 155] on select "- Доставка Таксі Гості Сервіс" at bounding box center [1199, 148] width 675 height 24
select select "3"
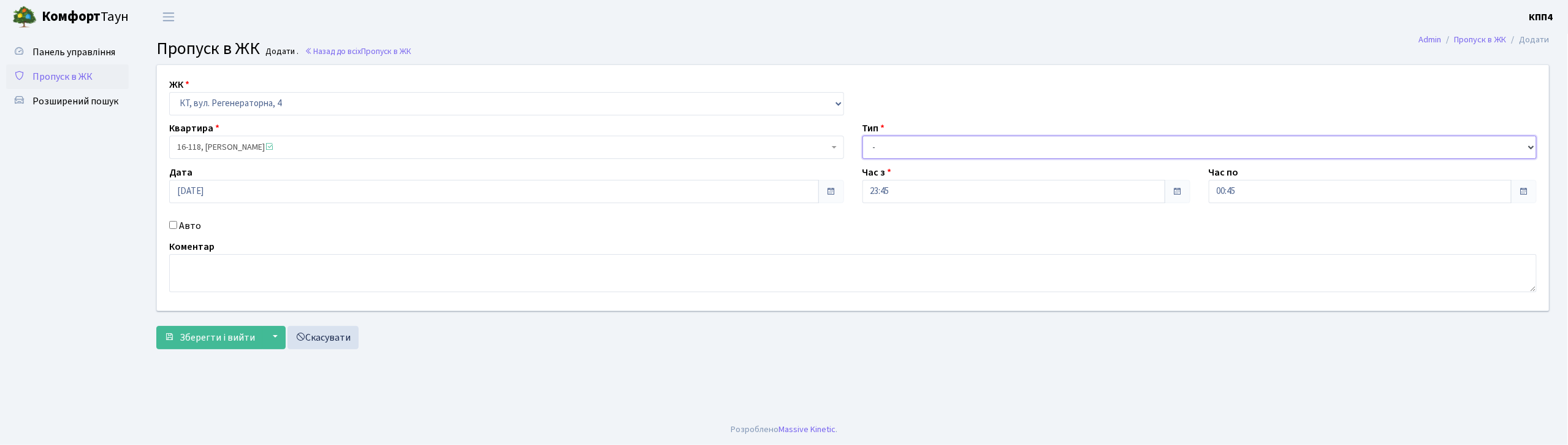
click at [862, 136] on select "- Доставка Таксі Гості Сервіс" at bounding box center [1199, 148] width 675 height 24
click at [187, 221] on label "Авто" at bounding box center [190, 226] width 22 height 15
click at [177, 221] on input "Авто" at bounding box center [173, 224] width 8 height 8
checkbox input "true"
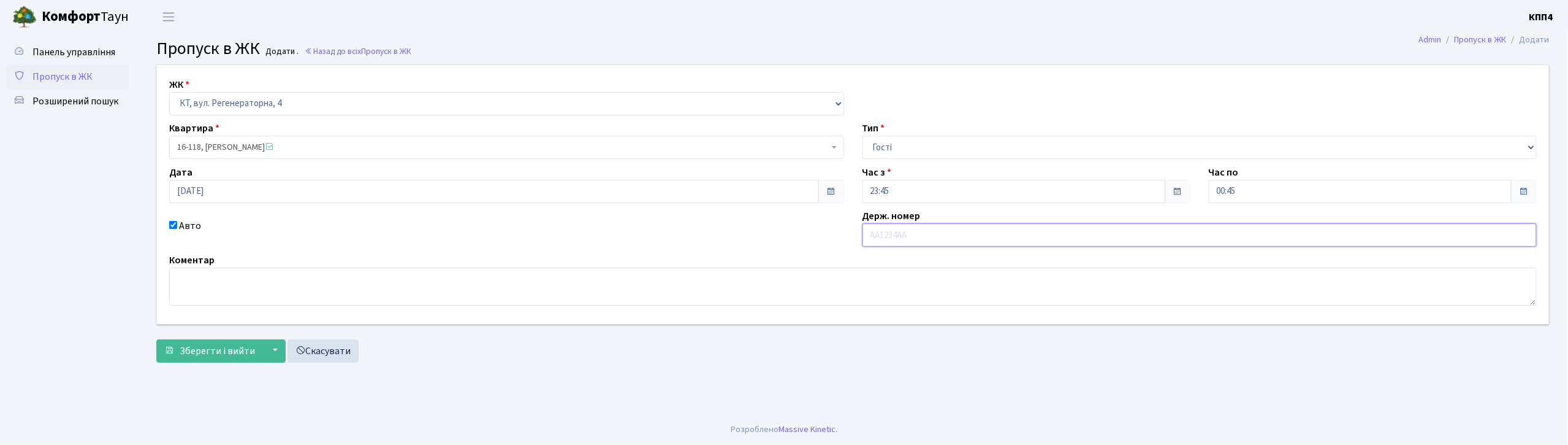
paste input "4INDOO"
type input "4INDOO"
click at [187, 362] on button "Зберегти і вийти" at bounding box center [209, 351] width 107 height 24
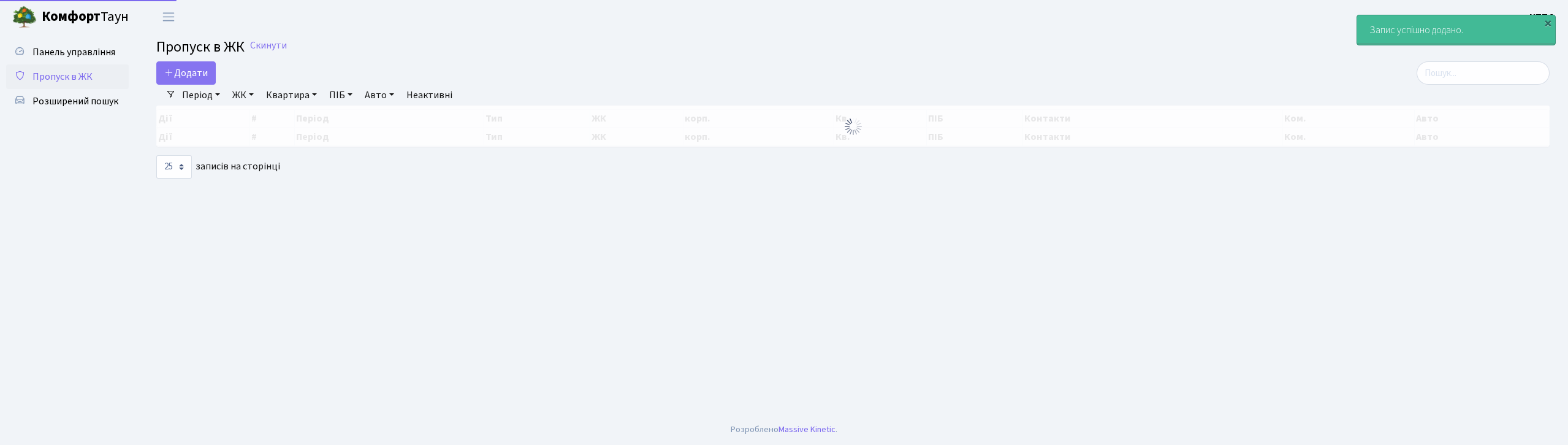
select select "25"
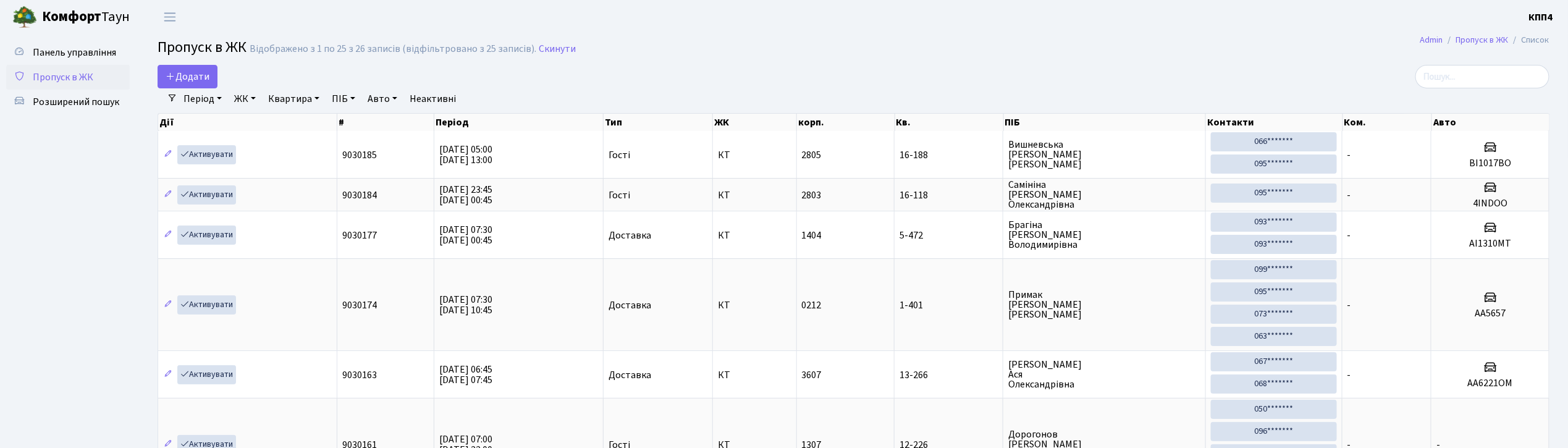
click at [482, 302] on span "01.10.2025 07:30 01.10.2025 10:45" at bounding box center [465, 305] width 53 height 24
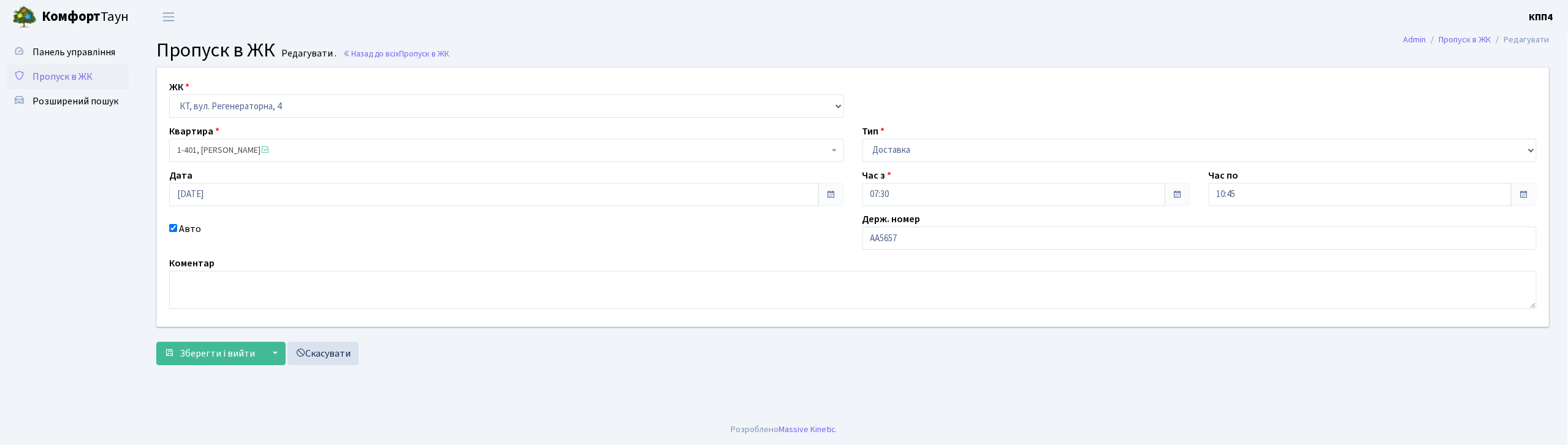
click at [42, 78] on span "Пропуск в ЖК" at bounding box center [62, 77] width 60 height 13
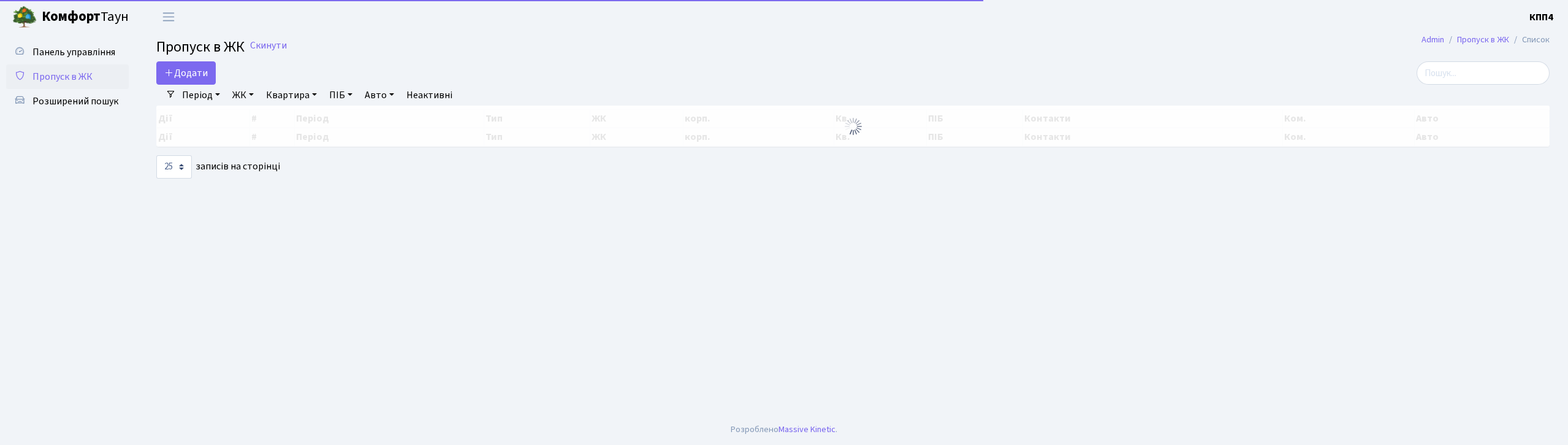
select select "25"
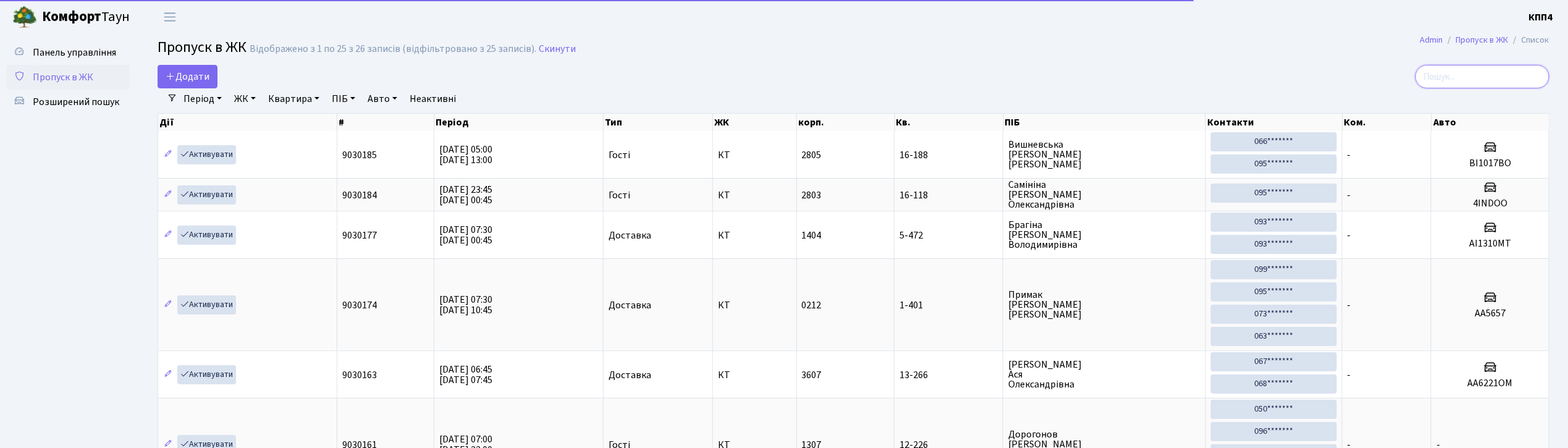
click at [1468, 78] on input "search" at bounding box center [1482, 77] width 134 height 24
